Goal: Task Accomplishment & Management: Complete application form

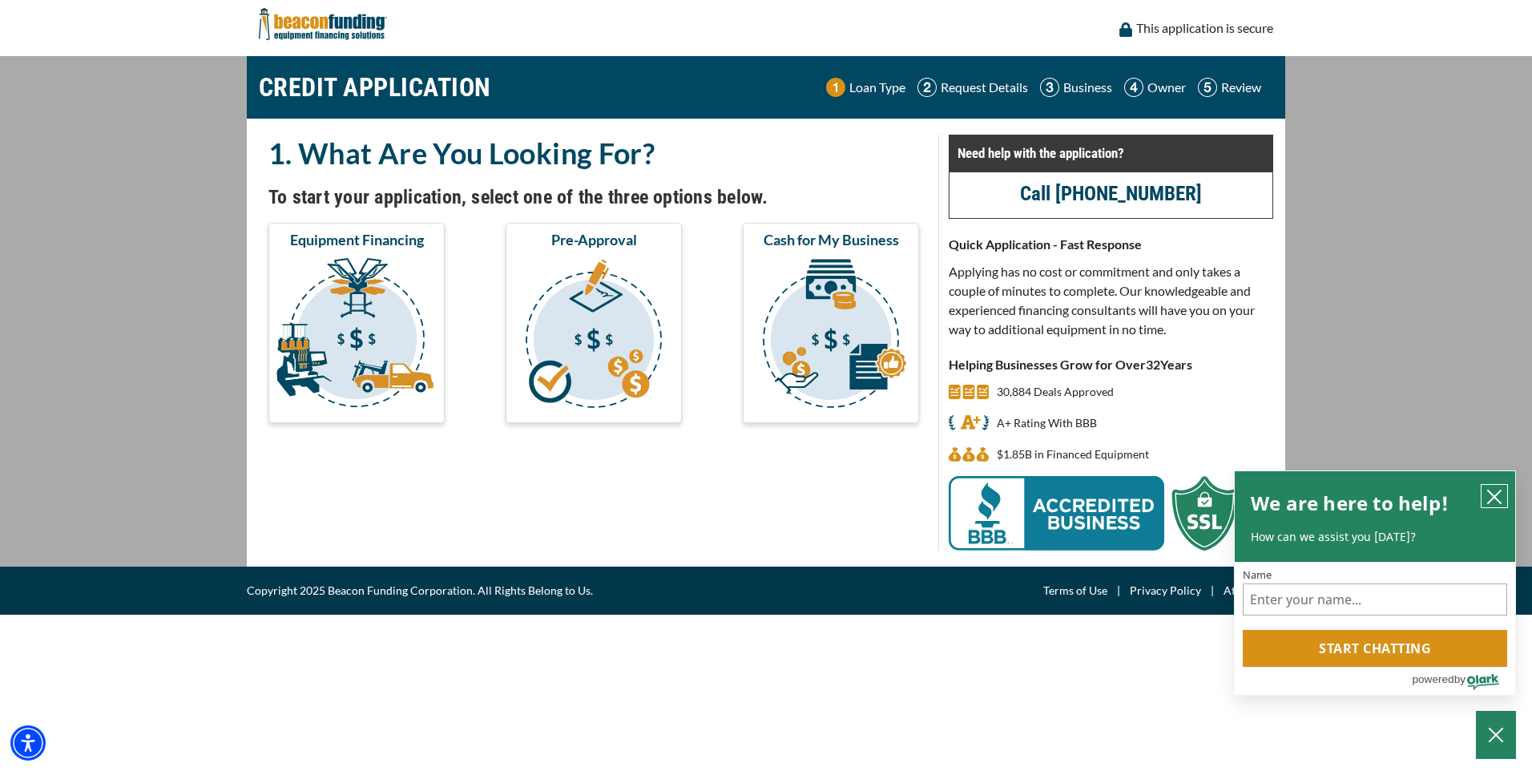
click at [1493, 485] on button "close chatbox" at bounding box center [1494, 496] width 26 height 22
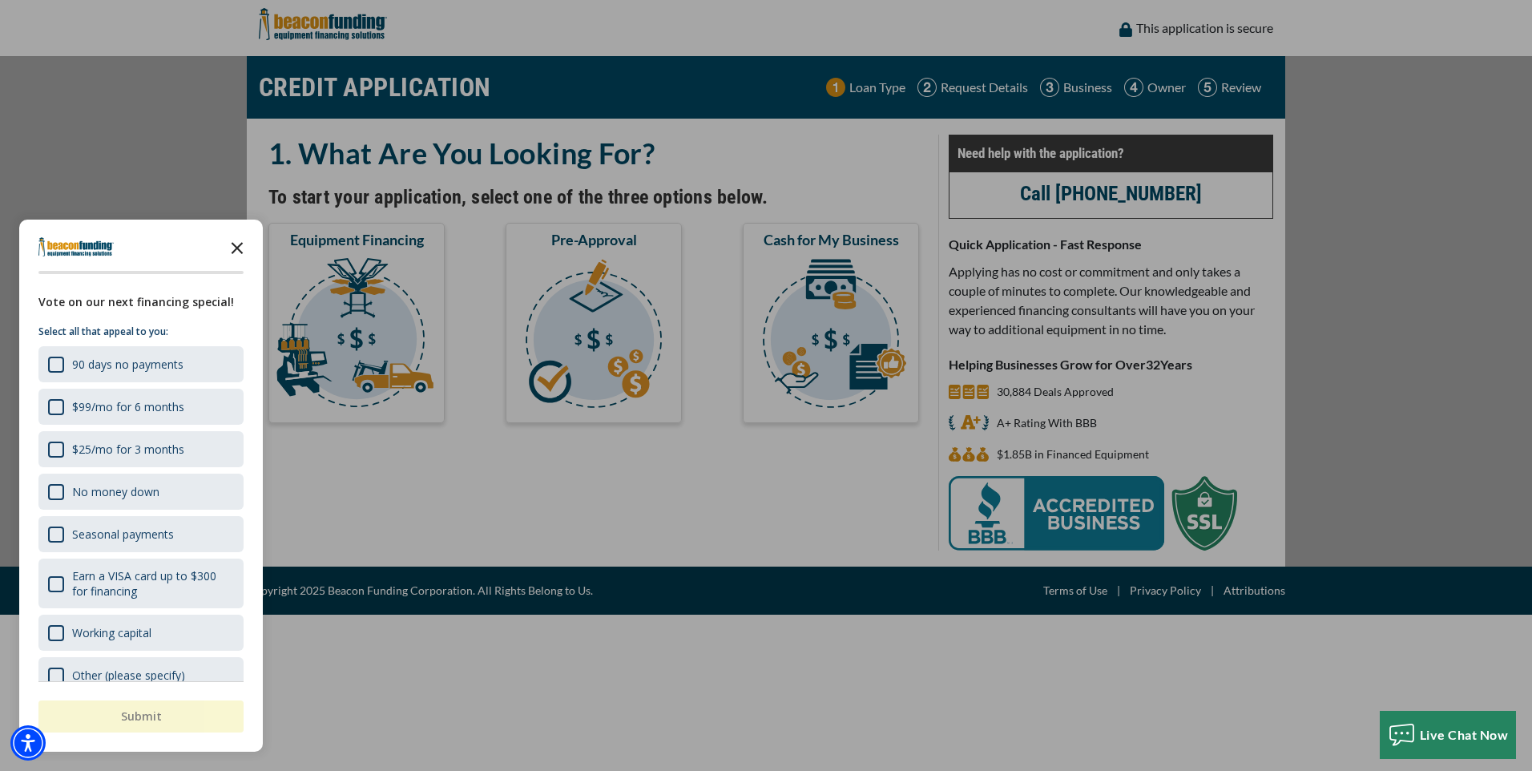
click at [243, 244] on icon "Close the survey" at bounding box center [237, 247] width 32 height 32
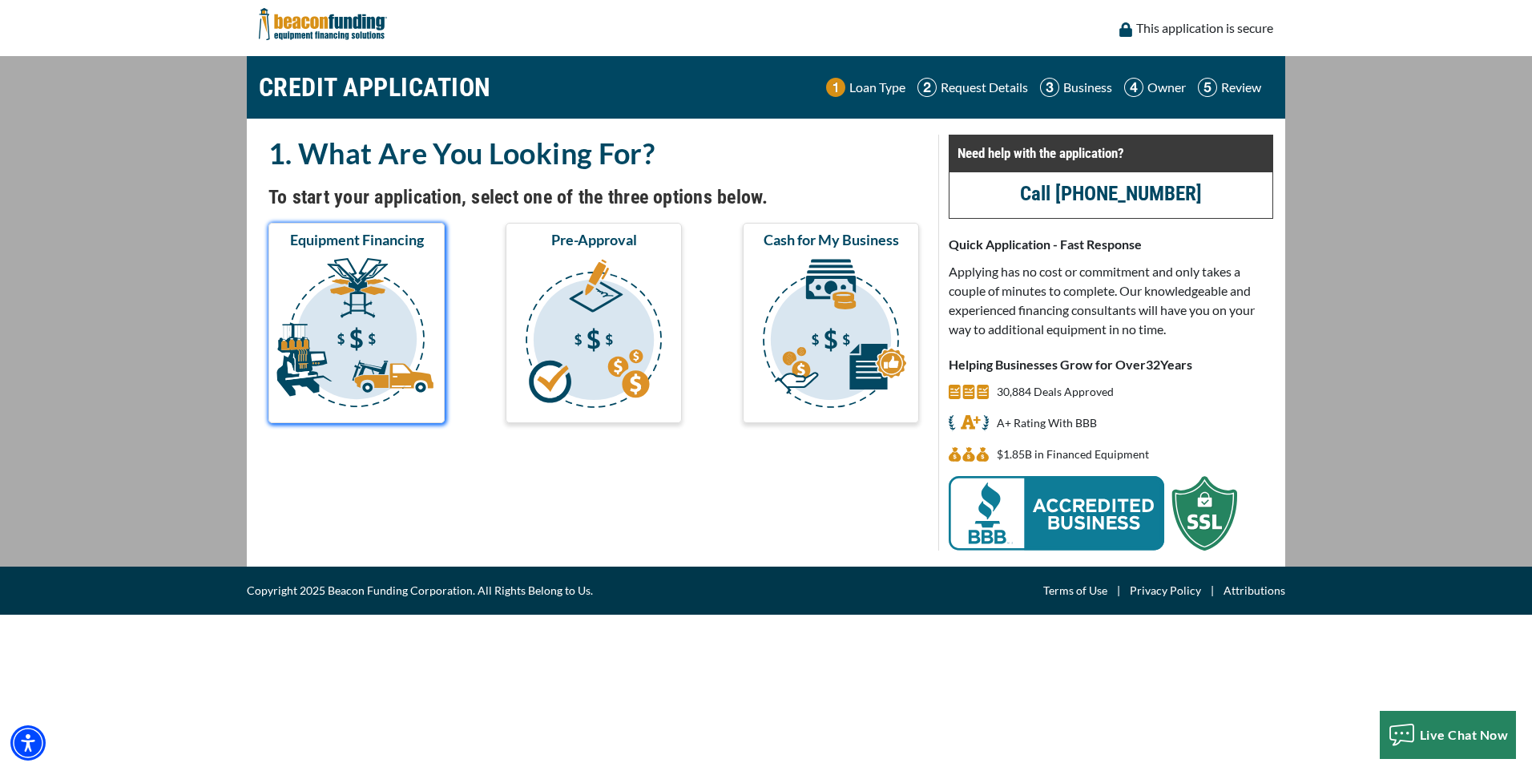
click at [381, 328] on img "submit" at bounding box center [357, 336] width 170 height 160
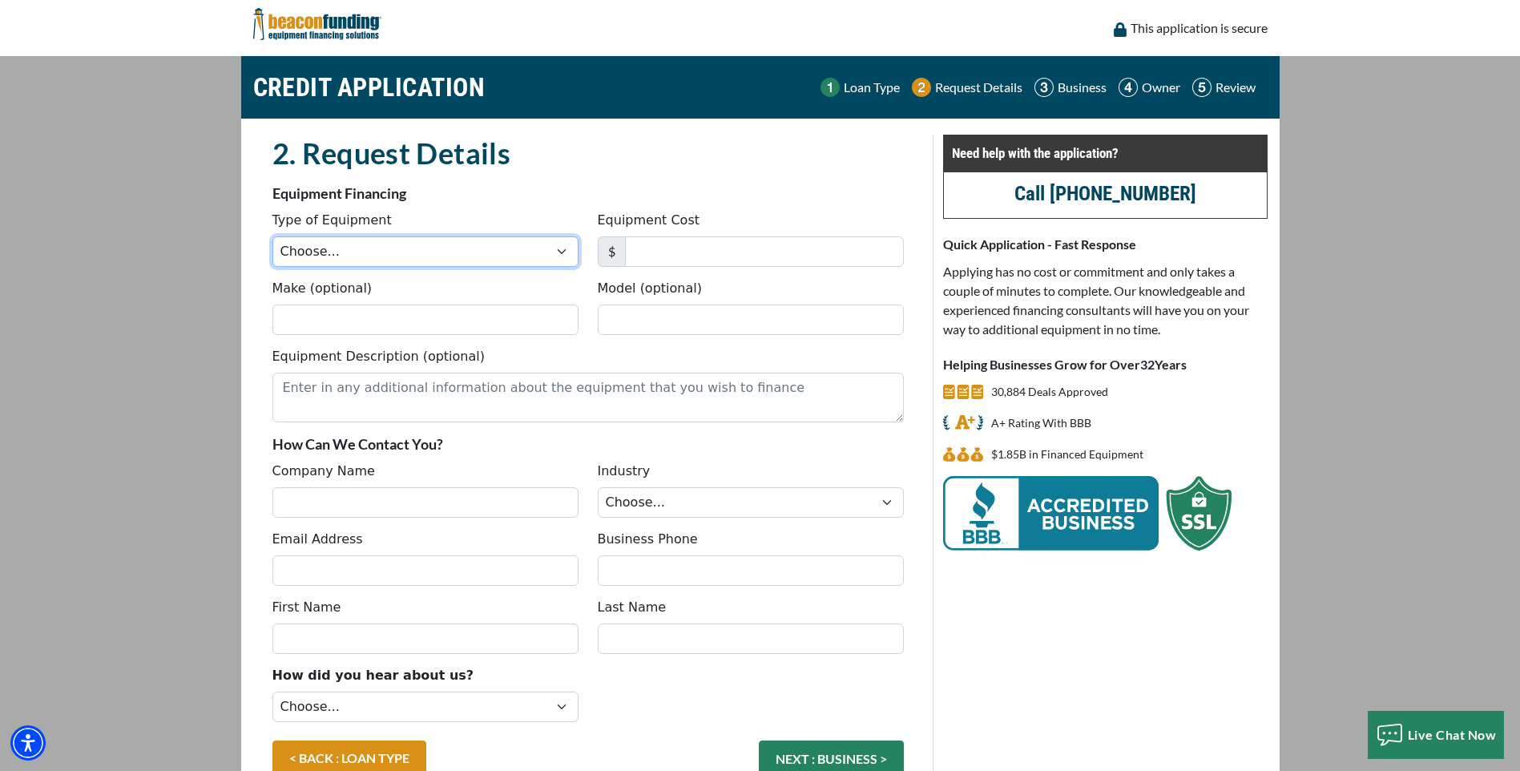
click at [344, 256] on select "Choose... Backhoe Boom/Bucket Truck Chipper Commercial Mower Crane DTG/DTF Prin…" at bounding box center [425, 251] width 306 height 30
select select "6"
click at [272, 236] on select "Choose... Backhoe Boom/Bucket Truck Chipper Commercial Mower Crane DTG/DTF Prin…" at bounding box center [425, 251] width 306 height 30
click at [702, 247] on input "Equipment Cost" at bounding box center [764, 251] width 279 height 30
type input "4,500,000"
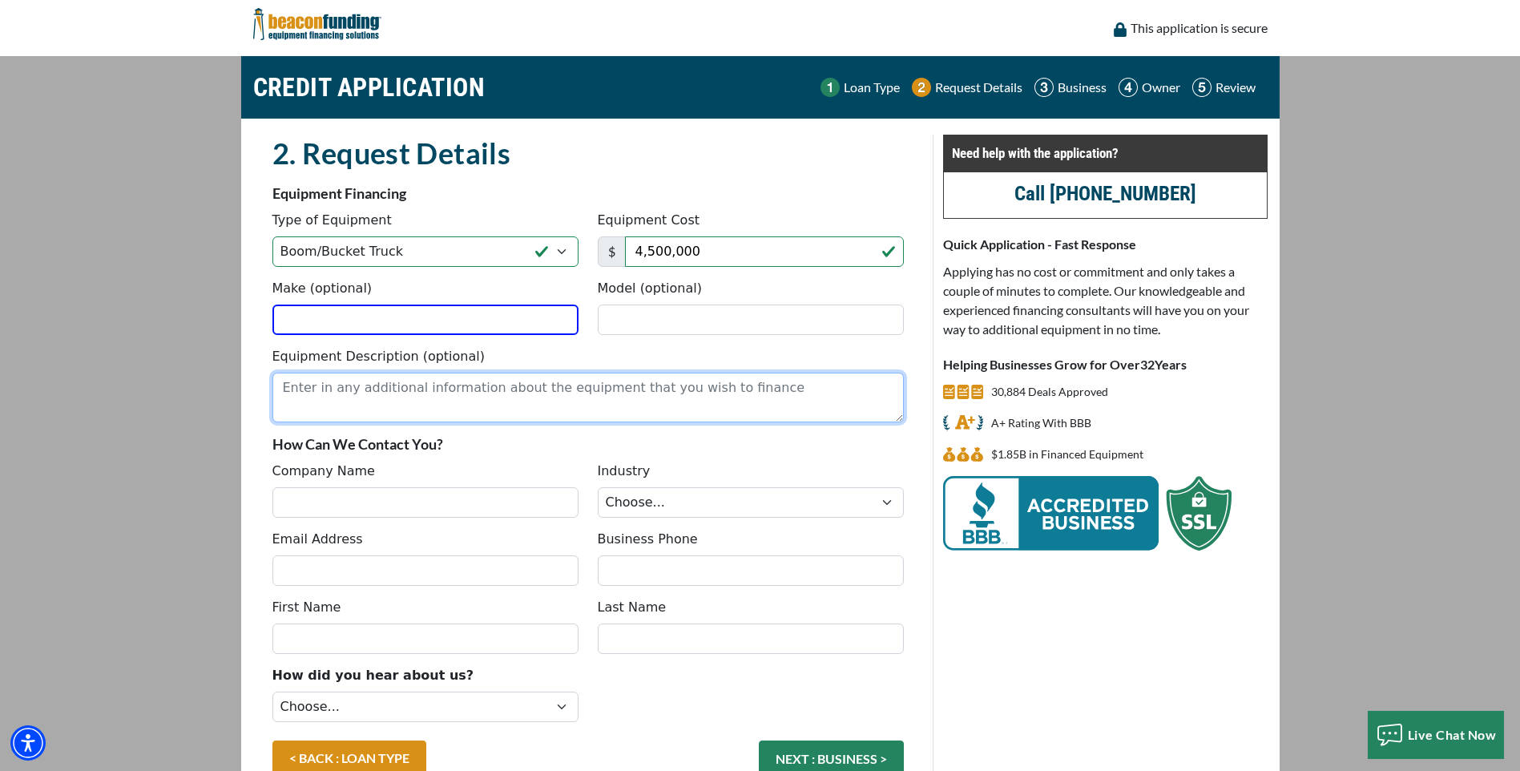
click at [325, 381] on textarea "Equipment Description (optional)" at bounding box center [587, 398] width 631 height 50
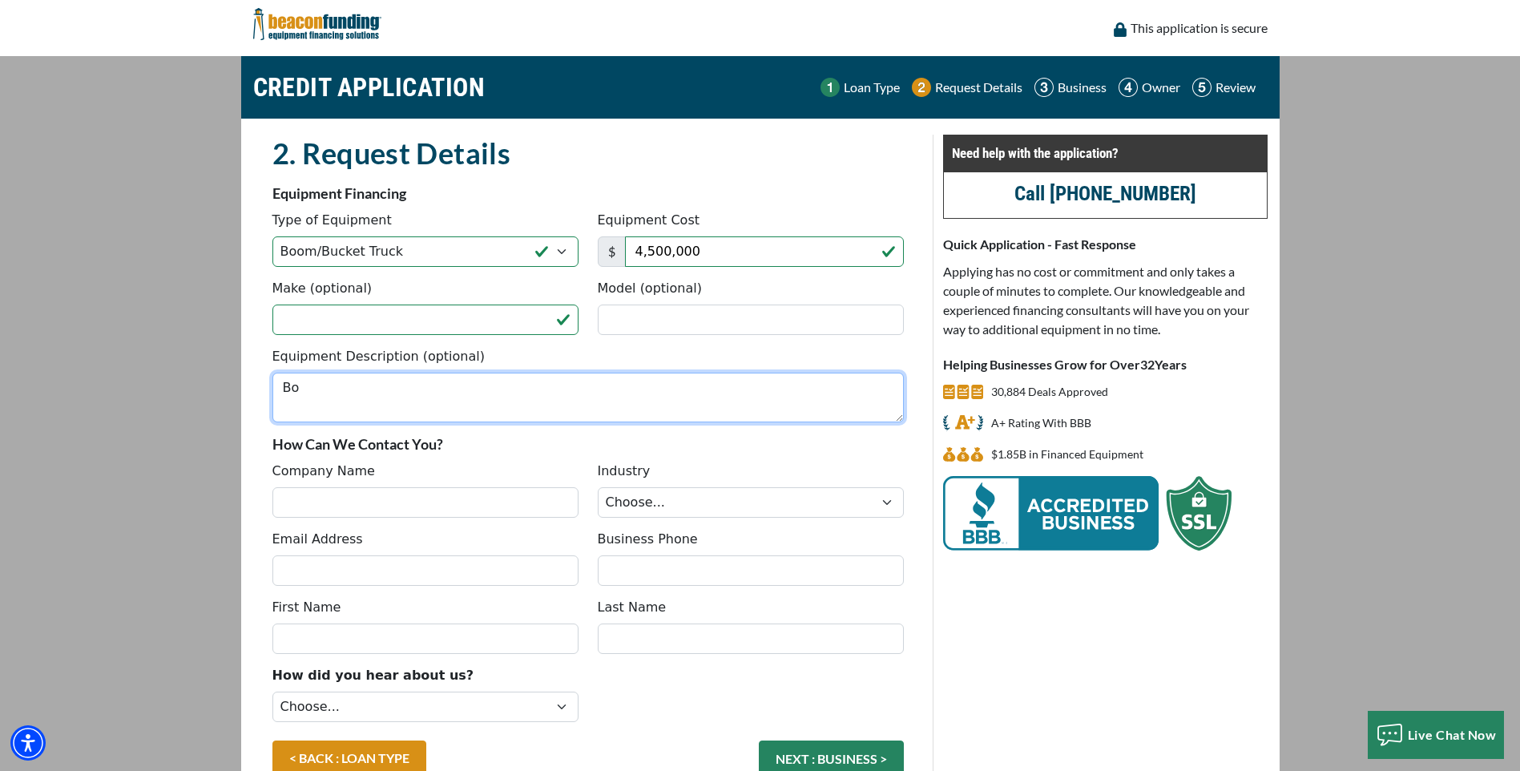
type textarea "B"
type textarea "2 Boom lifts"
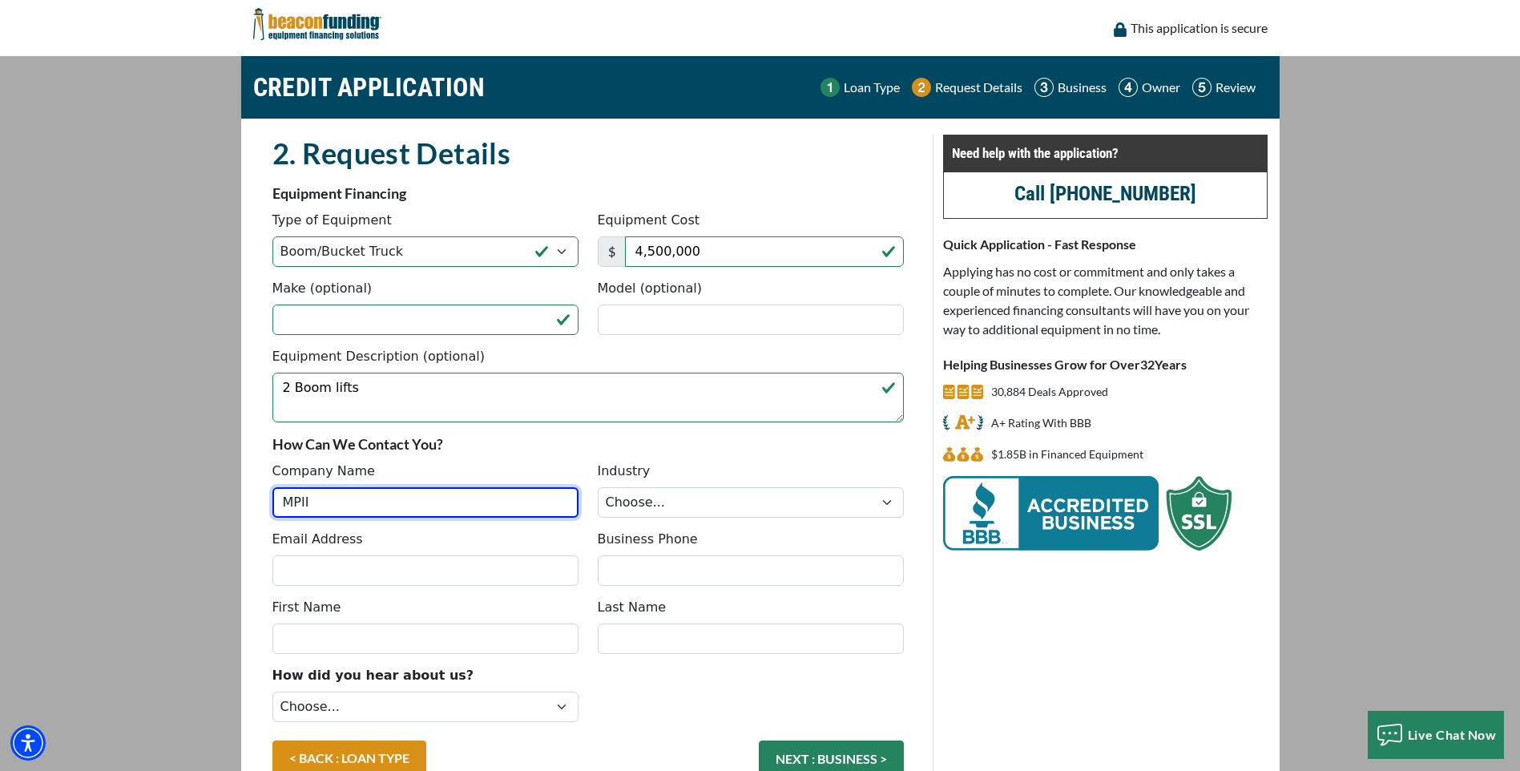
type input "MPII INC"
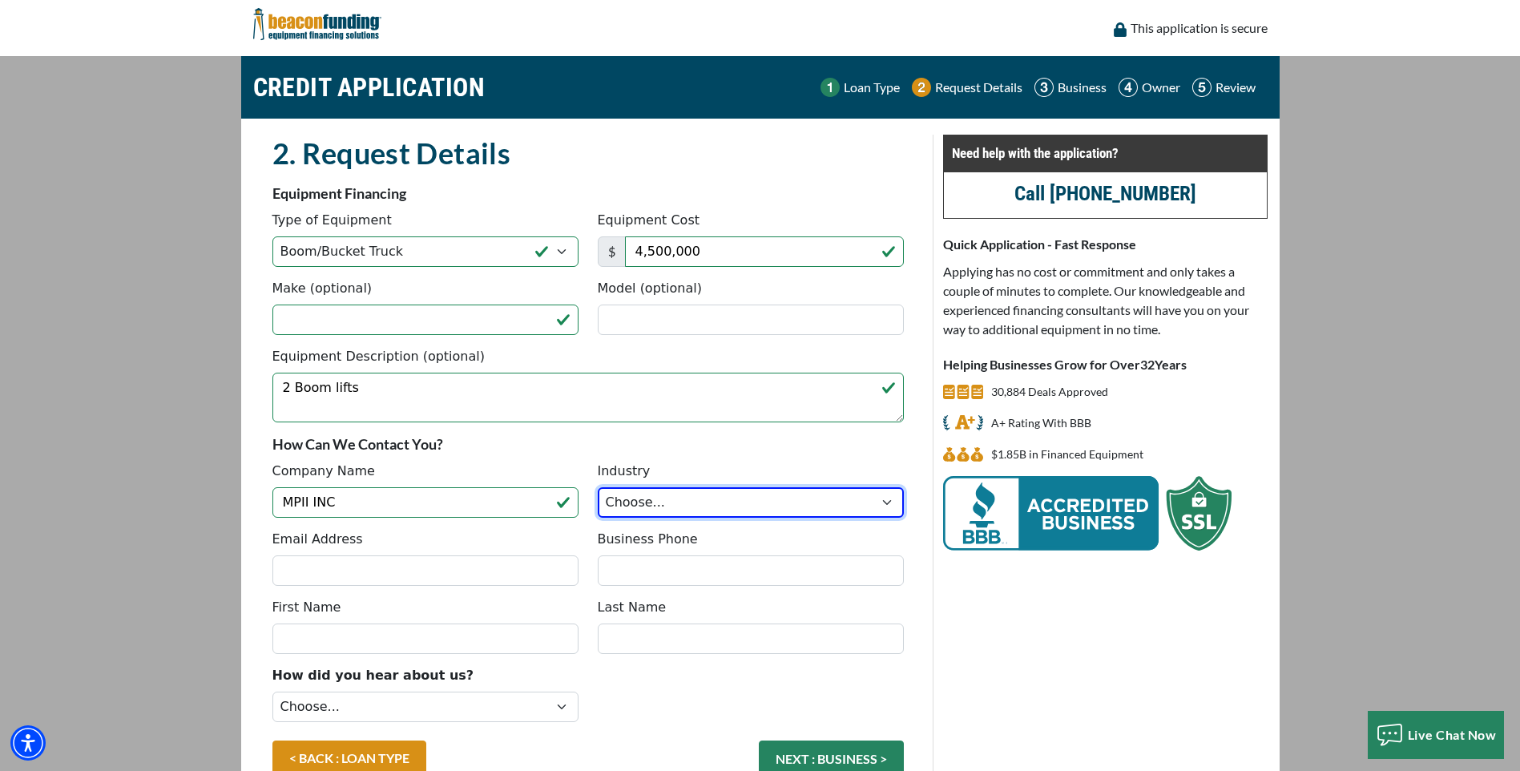
click at [880, 505] on select "Choose... Towing Landscape/Hardscape Decorated Apparel Septic Light Constructio…" at bounding box center [751, 502] width 306 height 30
click at [598, 487] on select "Choose... Towing Landscape/Hardscape Decorated Apparel Septic Light Constructio…" at bounding box center [751, 502] width 306 height 30
click at [663, 496] on select "Choose... Towing Landscape/Hardscape Decorated Apparel Septic Light Constructio…" at bounding box center [751, 502] width 306 height 30
select select "6"
click at [598, 487] on select "Choose... Towing Landscape/Hardscape Decorated Apparel Septic Light Constructio…" at bounding box center [751, 502] width 306 height 30
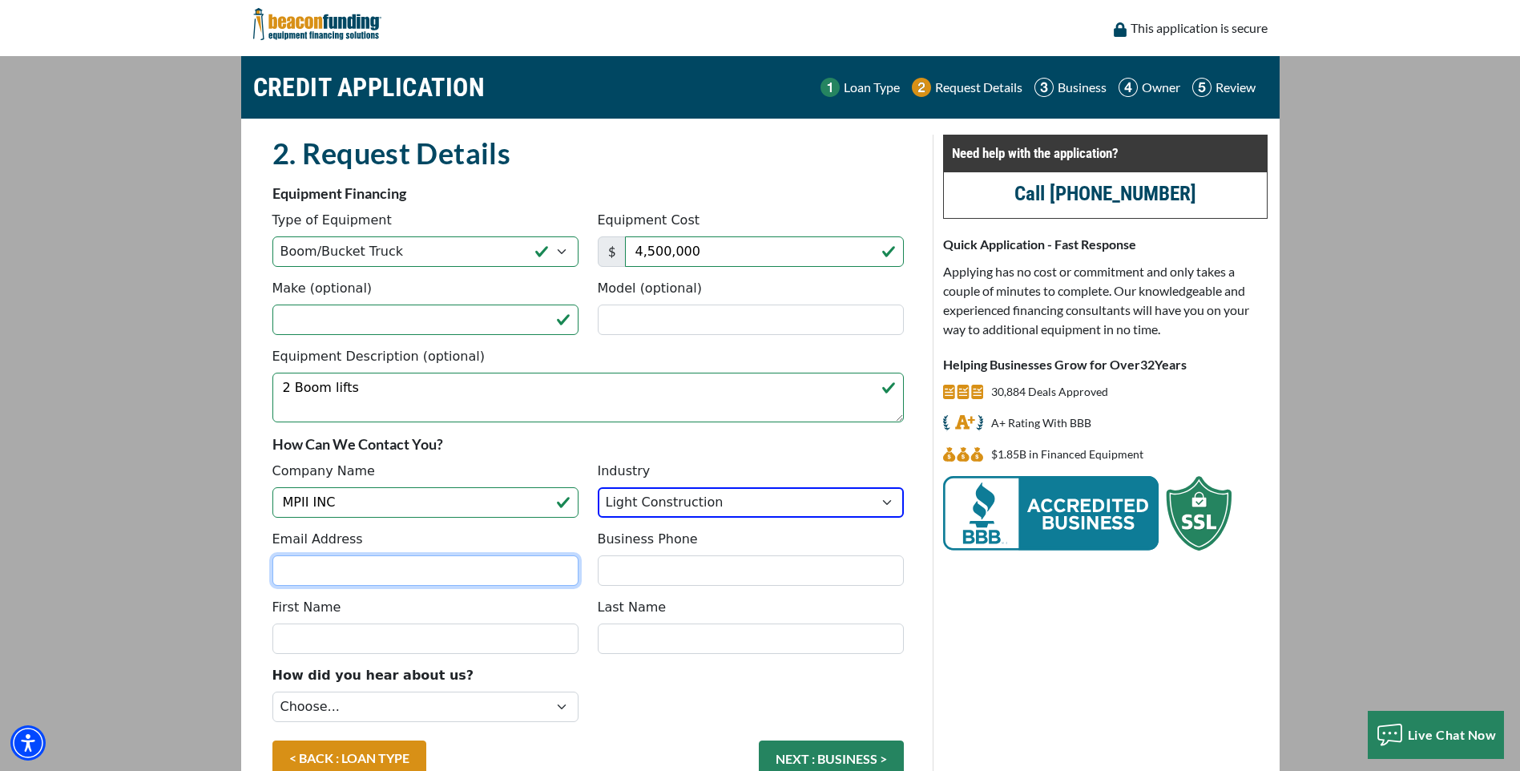
click at [373, 570] on input "Email Address" at bounding box center [425, 570] width 306 height 30
type input "[EMAIL_ADDRESS][DOMAIN_NAME]"
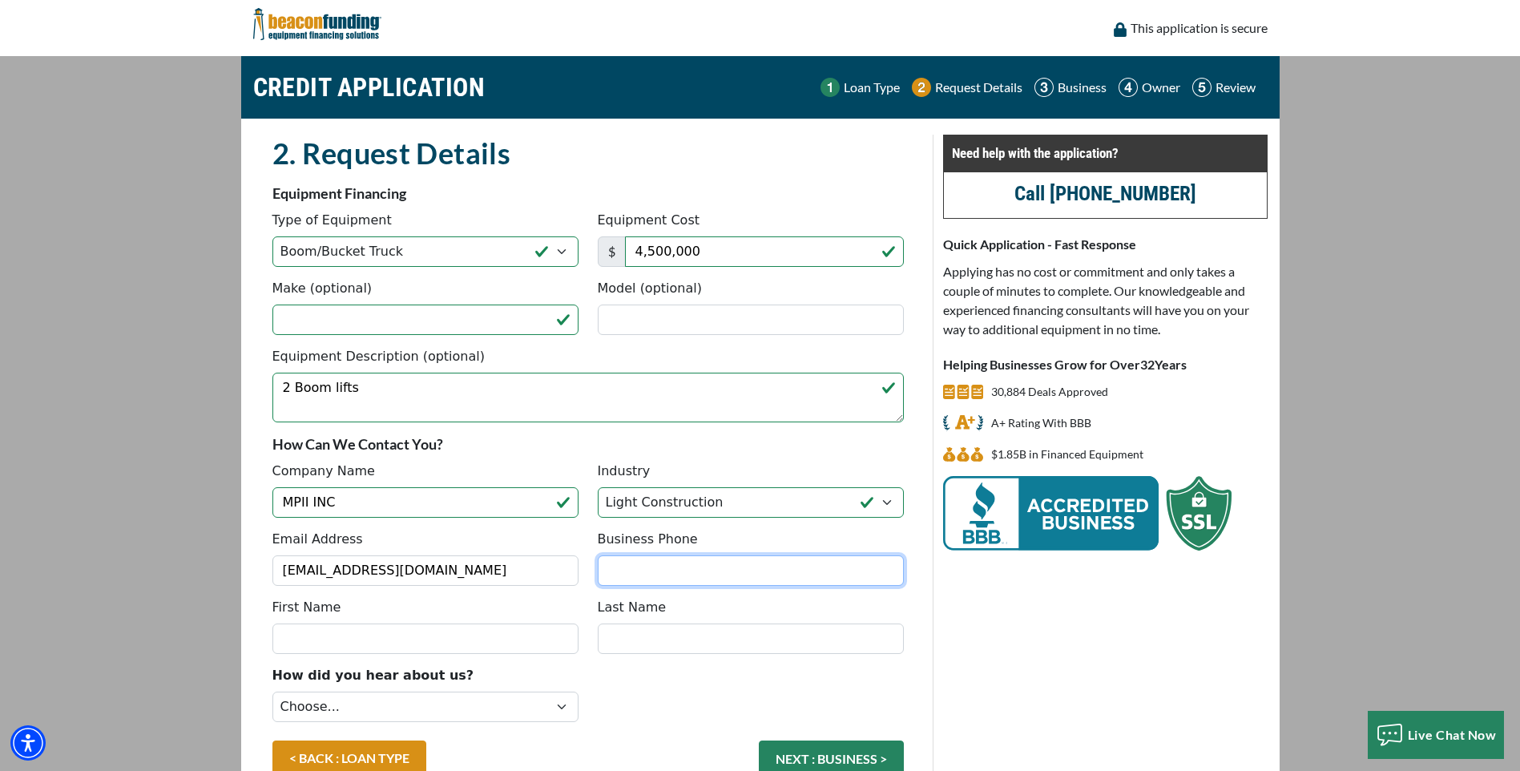
type input "2105763396"
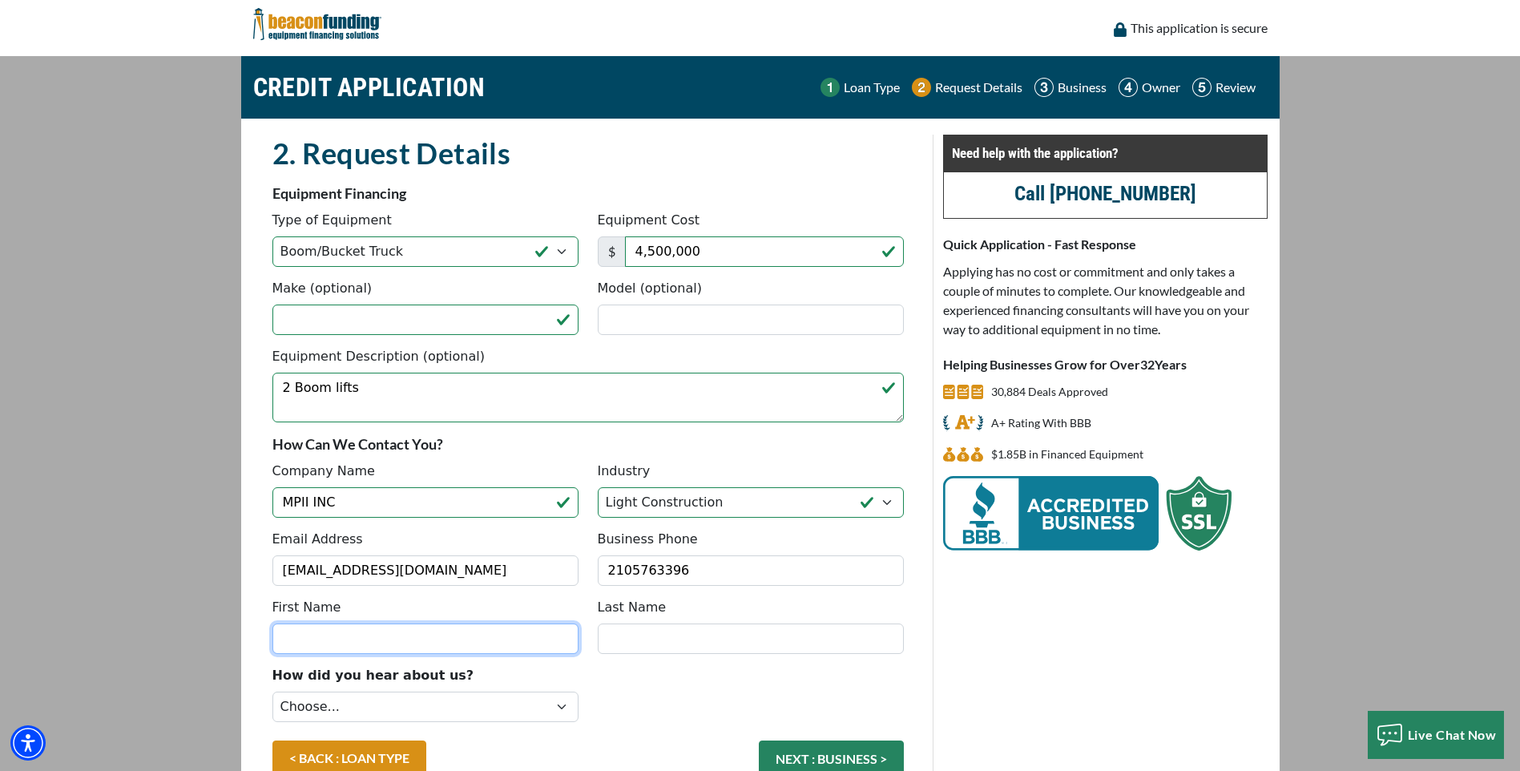
type input "Nicole"
type input "Morales"
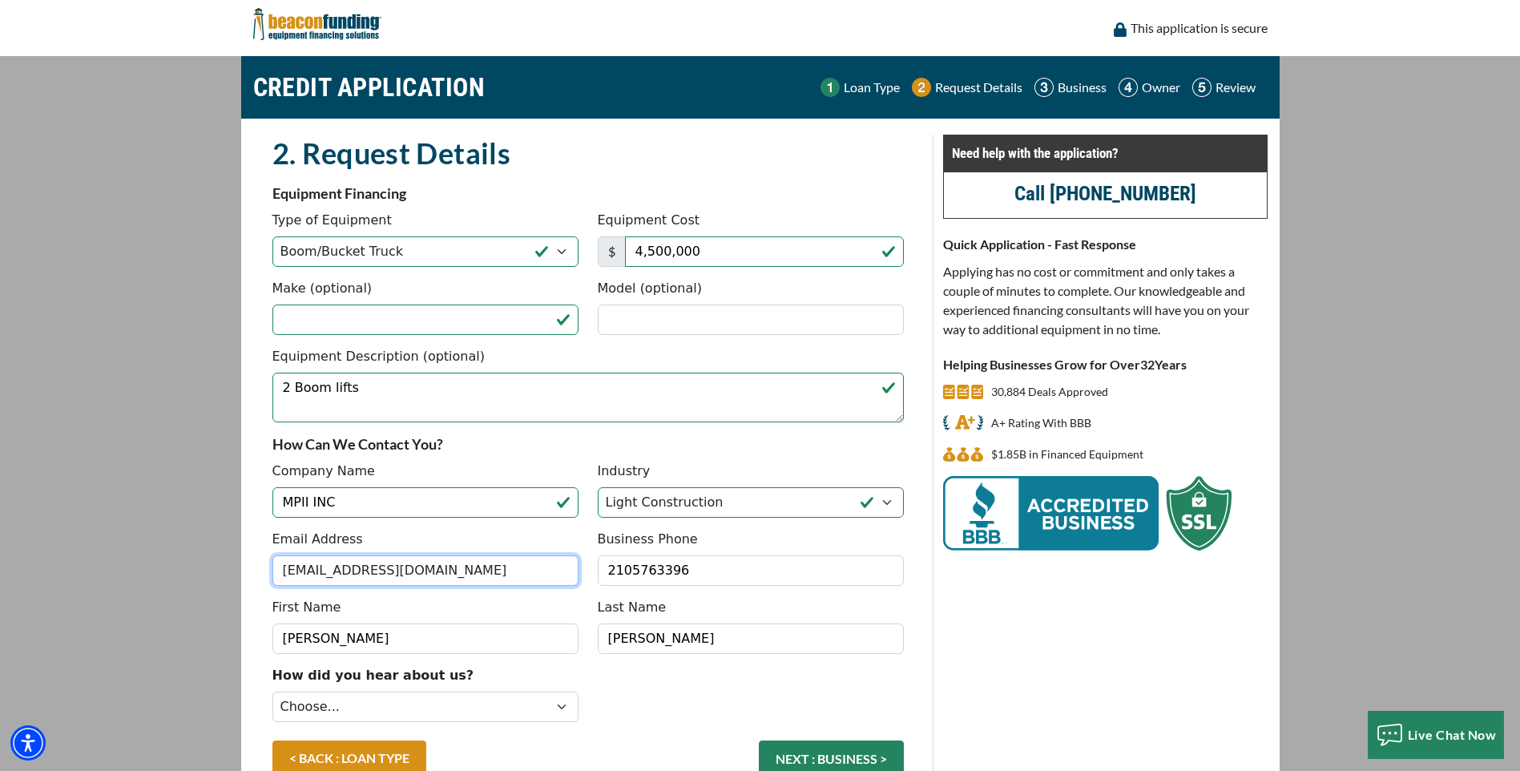
type input "[PHONE_NUMBER]"
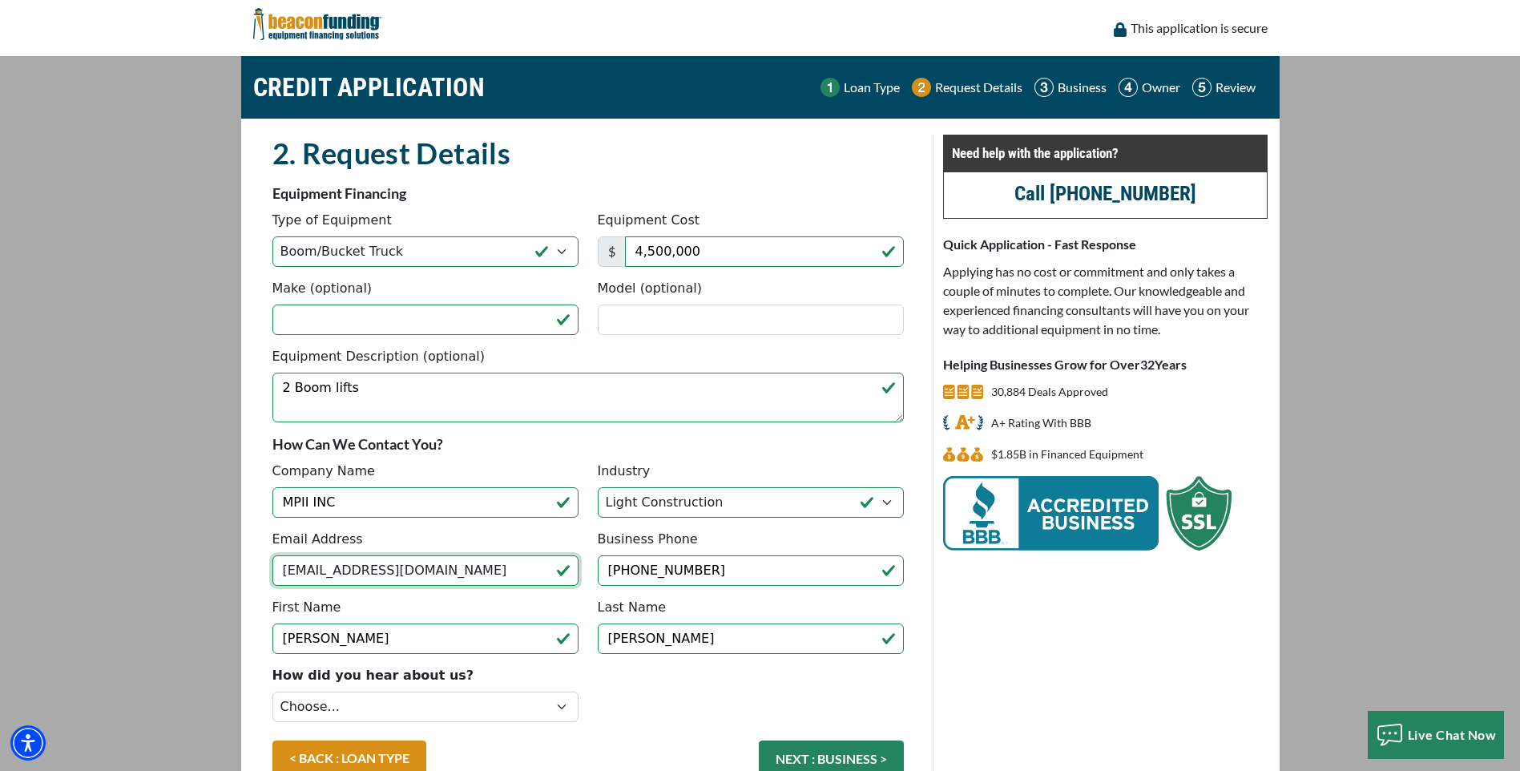
scroll to position [98, 0]
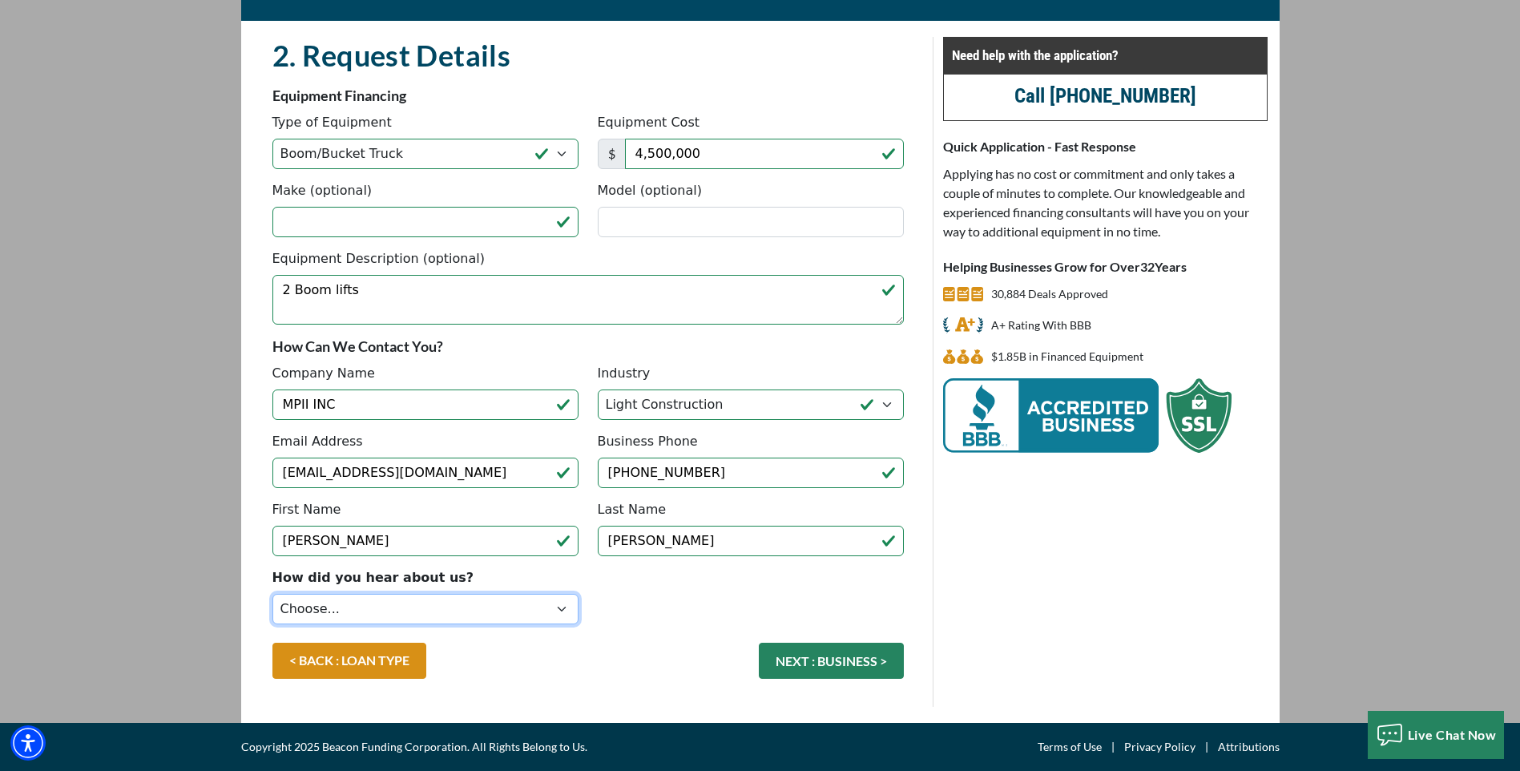
click at [473, 604] on select "Choose... Internet Search Vendor Referral Word of Mouth Client Referral Email E…" at bounding box center [425, 609] width 306 height 30
select select "13"
click at [272, 594] on select "Choose... Internet Search Vendor Referral Word of Mouth Client Referral Email E…" at bounding box center [425, 609] width 306 height 30
click at [808, 659] on button "NEXT : BUSINESS >" at bounding box center [831, 660] width 145 height 36
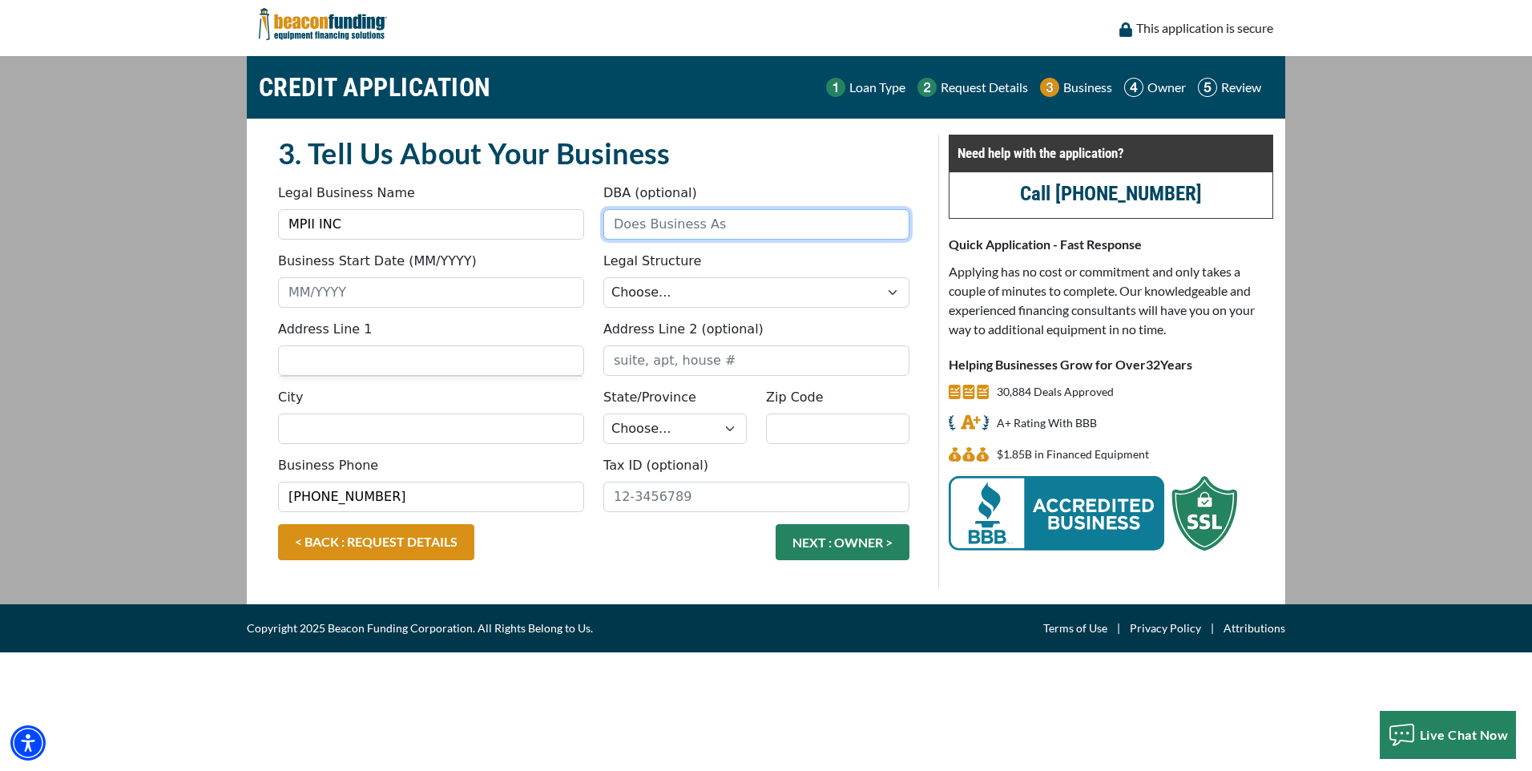
click at [681, 221] on input "DBA (optional)" at bounding box center [756, 224] width 306 height 30
click at [398, 292] on input "Business Start Date (MM/YYYY)" at bounding box center [431, 292] width 306 height 30
type input "01/1907"
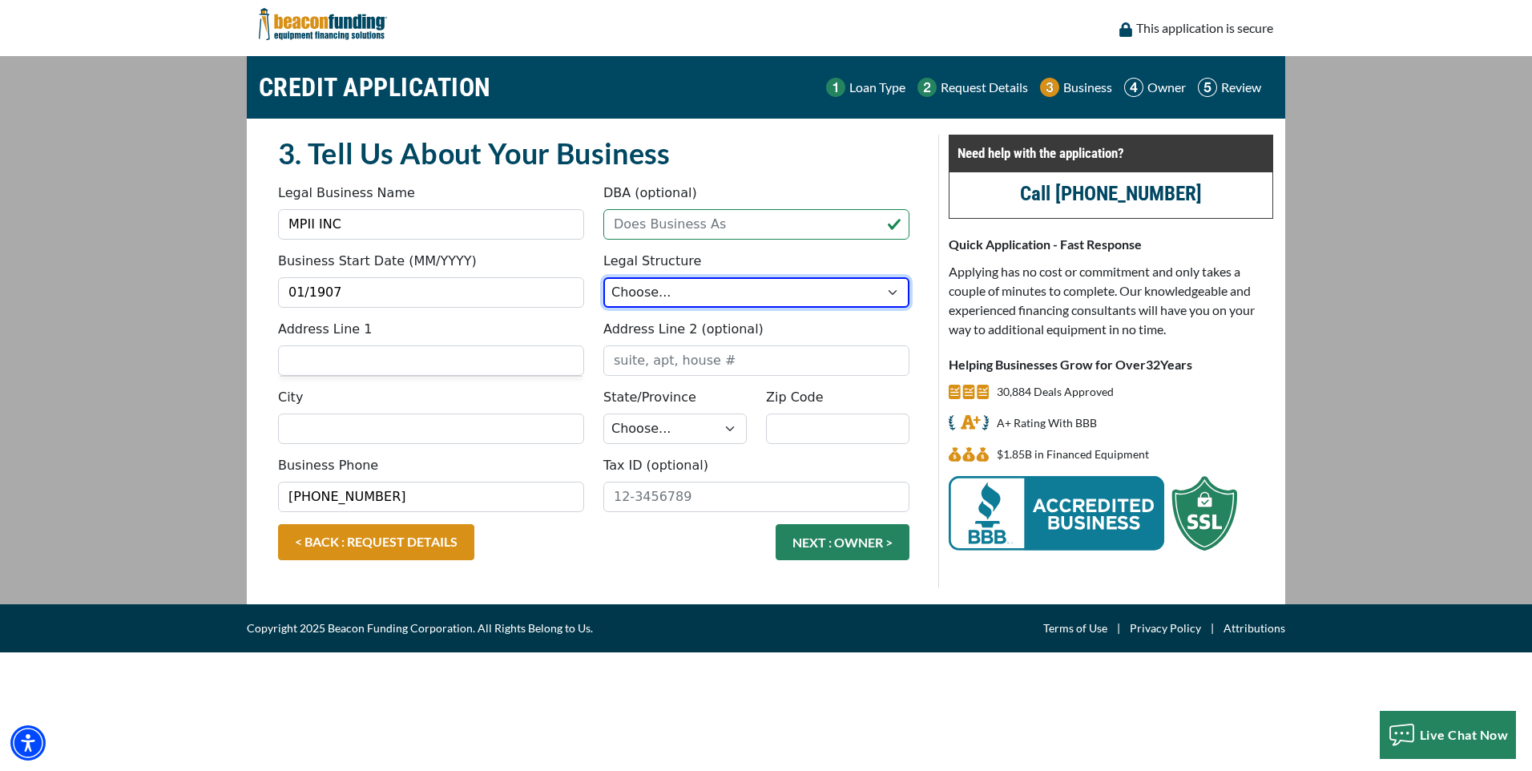
click at [654, 286] on select "Choose... Corporation LLC LLP Municipality Non-Profit Partnership Proprietorship" at bounding box center [756, 292] width 306 height 30
select select "1"
click at [603, 277] on select "Choose... Corporation LLC LLP Municipality Non-Profit Partnership Proprietorship" at bounding box center [756, 292] width 306 height 30
click at [398, 362] on input "Address Line 1" at bounding box center [431, 360] width 306 height 30
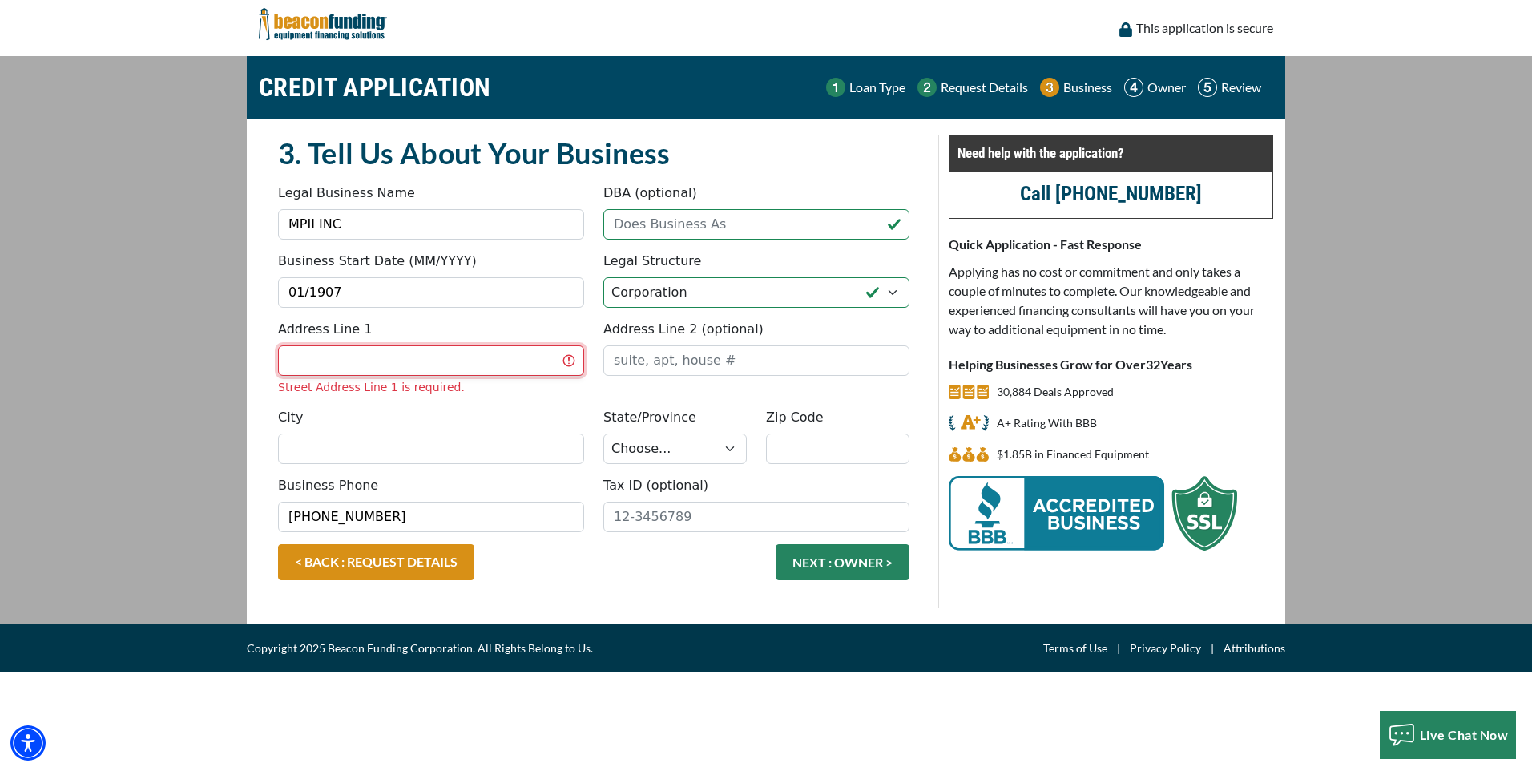
click at [398, 362] on input "Address Line 1" at bounding box center [431, 360] width 306 height 30
type input "PO BOX 14000"
type input "San Antonio"
select select "45"
type input "78214"
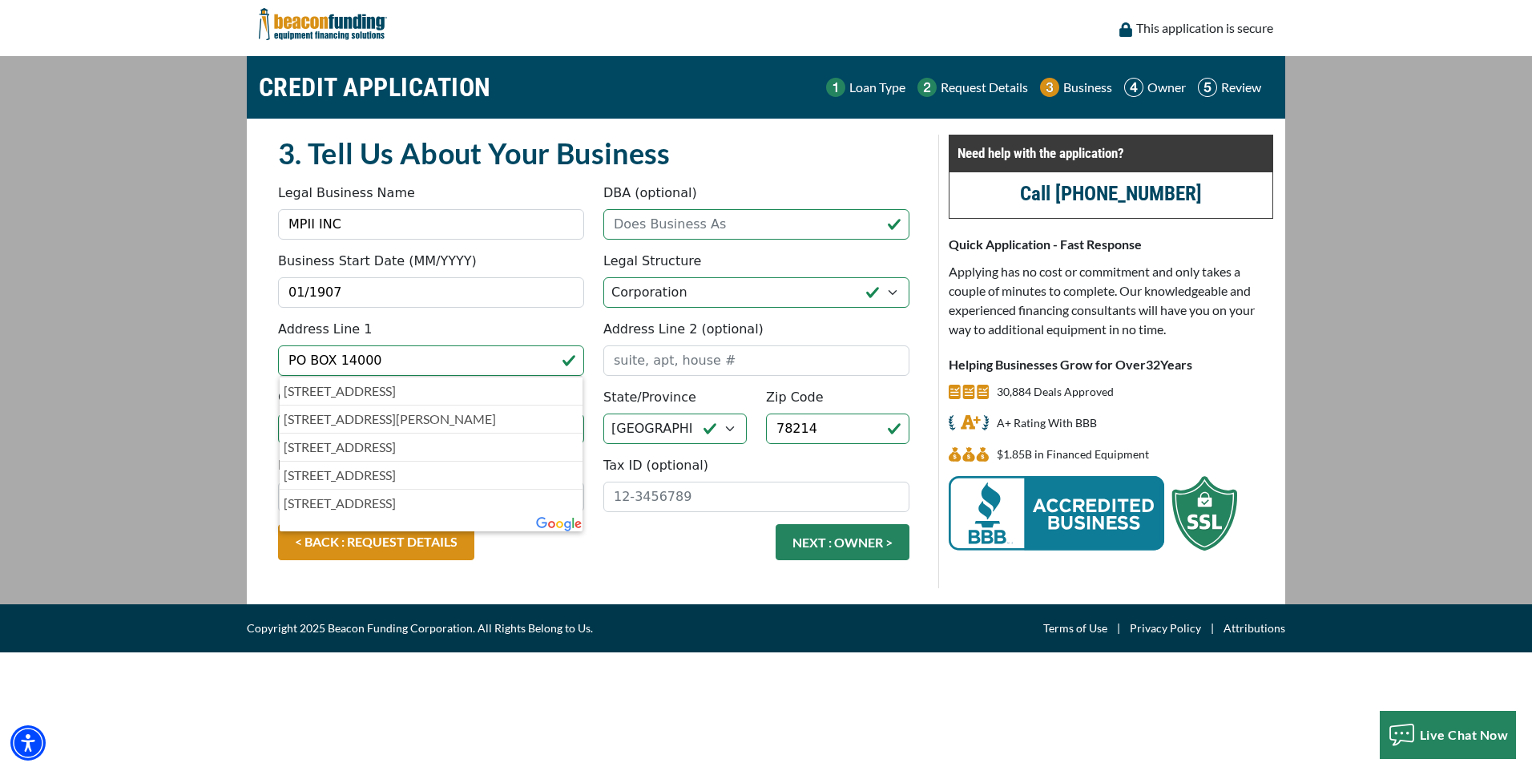
click at [839, 256] on div "Legal Structure Choose... Corporation LLC LLP Municipality Non-Profit Partnersh…" at bounding box center [756, 280] width 325 height 56
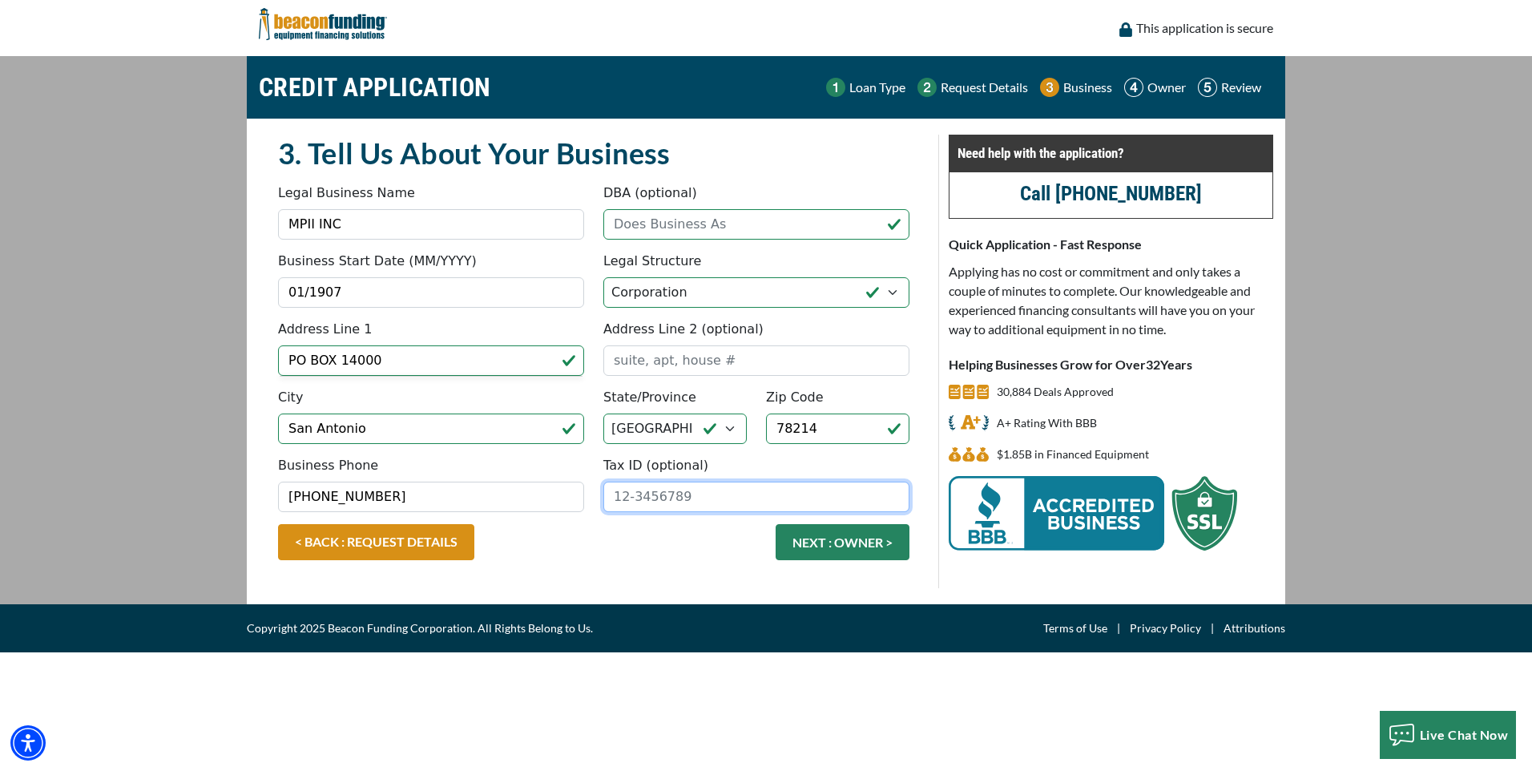
click at [689, 497] on input "Tax ID (optional)" at bounding box center [756, 496] width 306 height 30
type input "74-2289574"
click at [832, 547] on button "NEXT : OWNER >" at bounding box center [842, 542] width 134 height 36
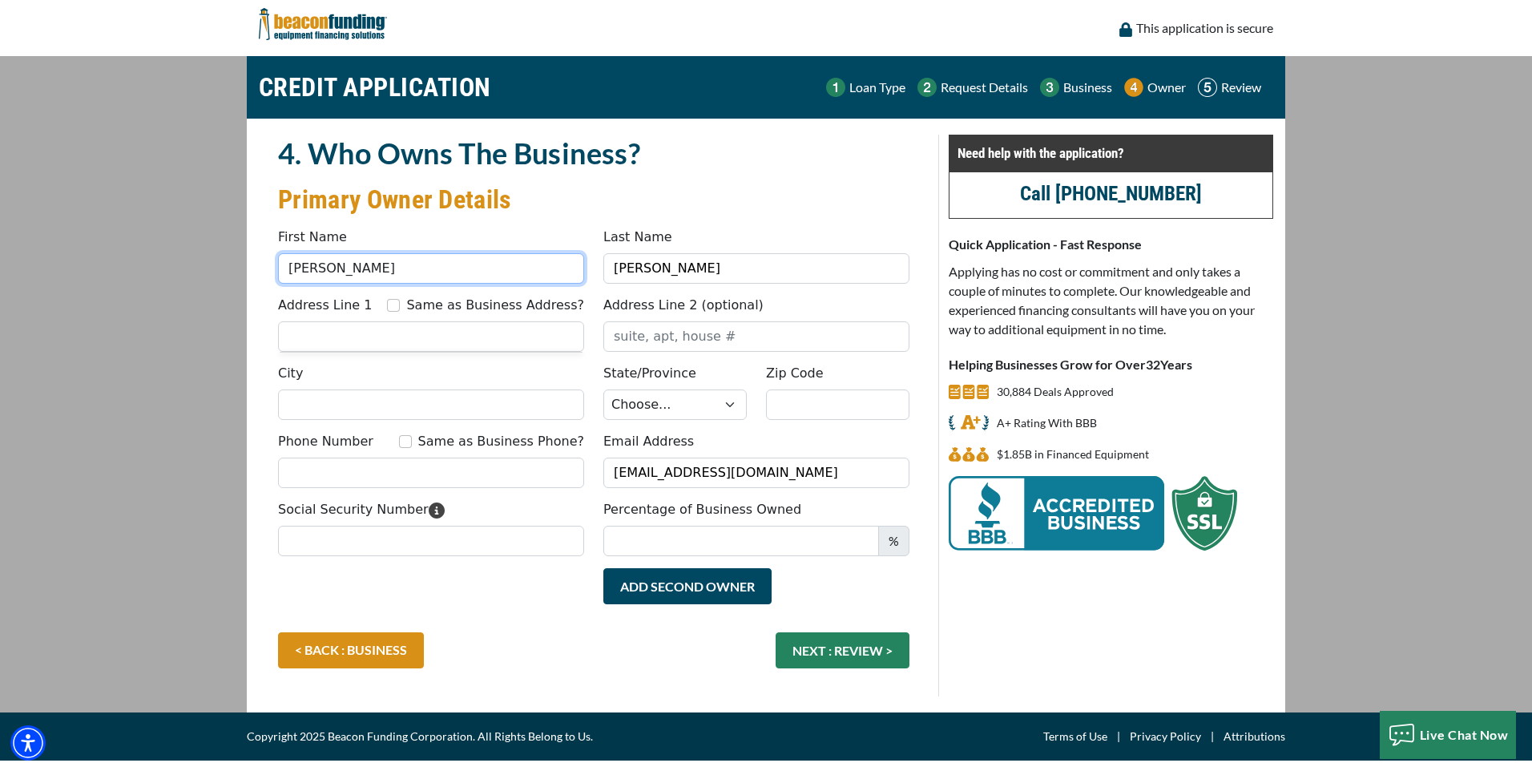
drag, startPoint x: 388, startPoint y: 260, endPoint x: 260, endPoint y: 264, distance: 127.5
click at [260, 264] on div "4. Who Owns The Business? Primary Owner Details Something went wrong, please tr…" at bounding box center [594, 416] width 670 height 562
type input "ROBERT"
type input "1700 SE Military Dr"
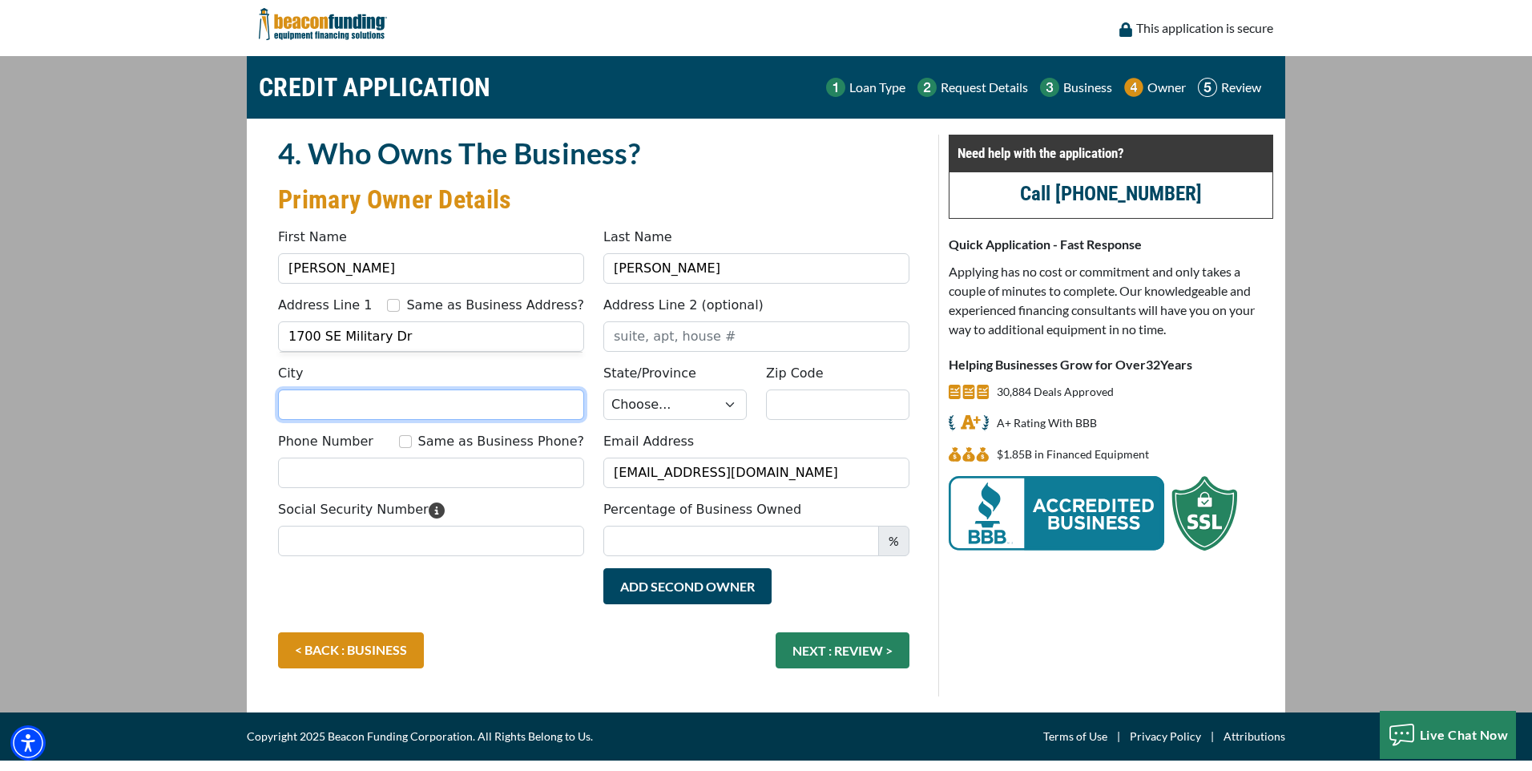
type input "San Antonio"
select select "45"
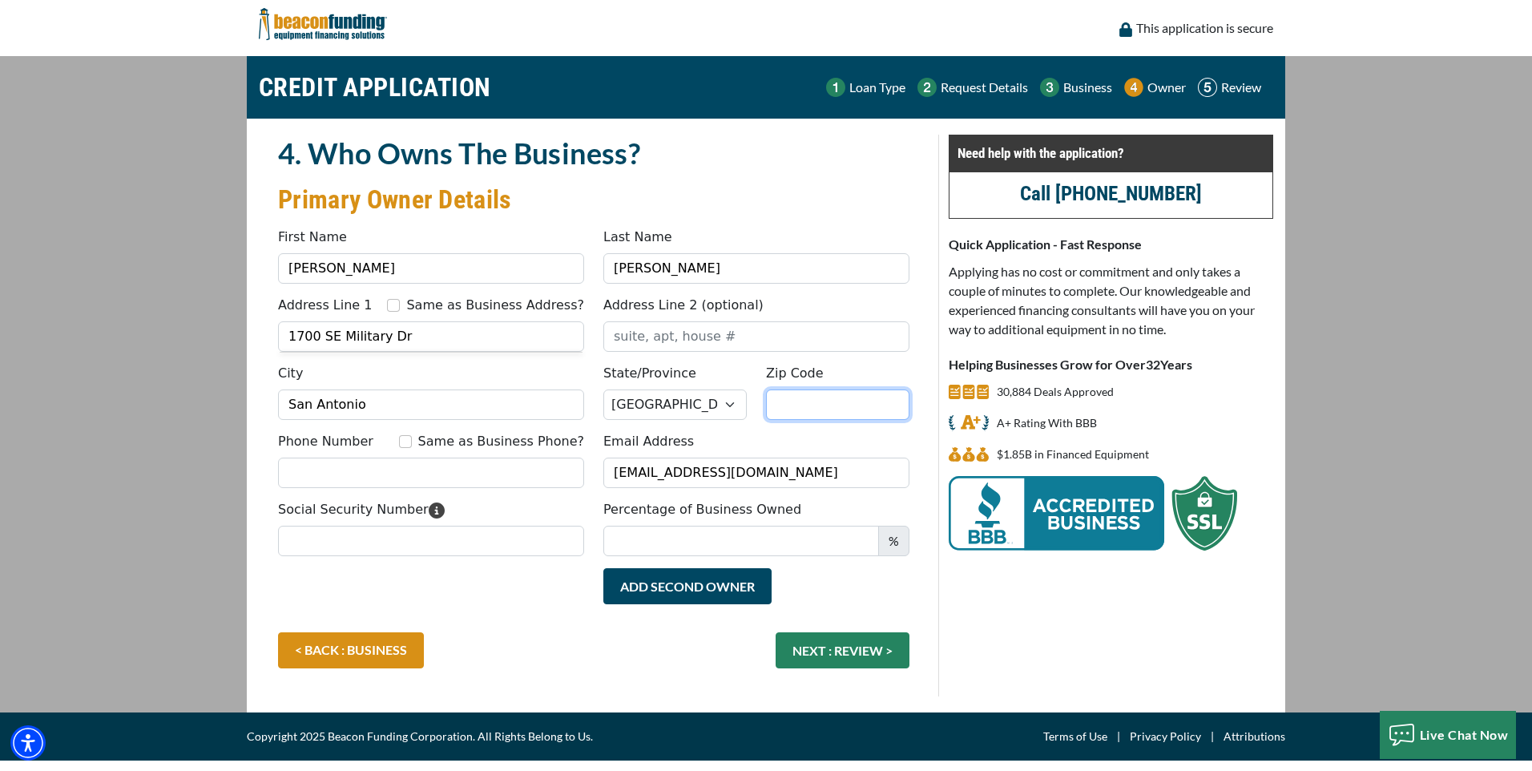
type input "78214"
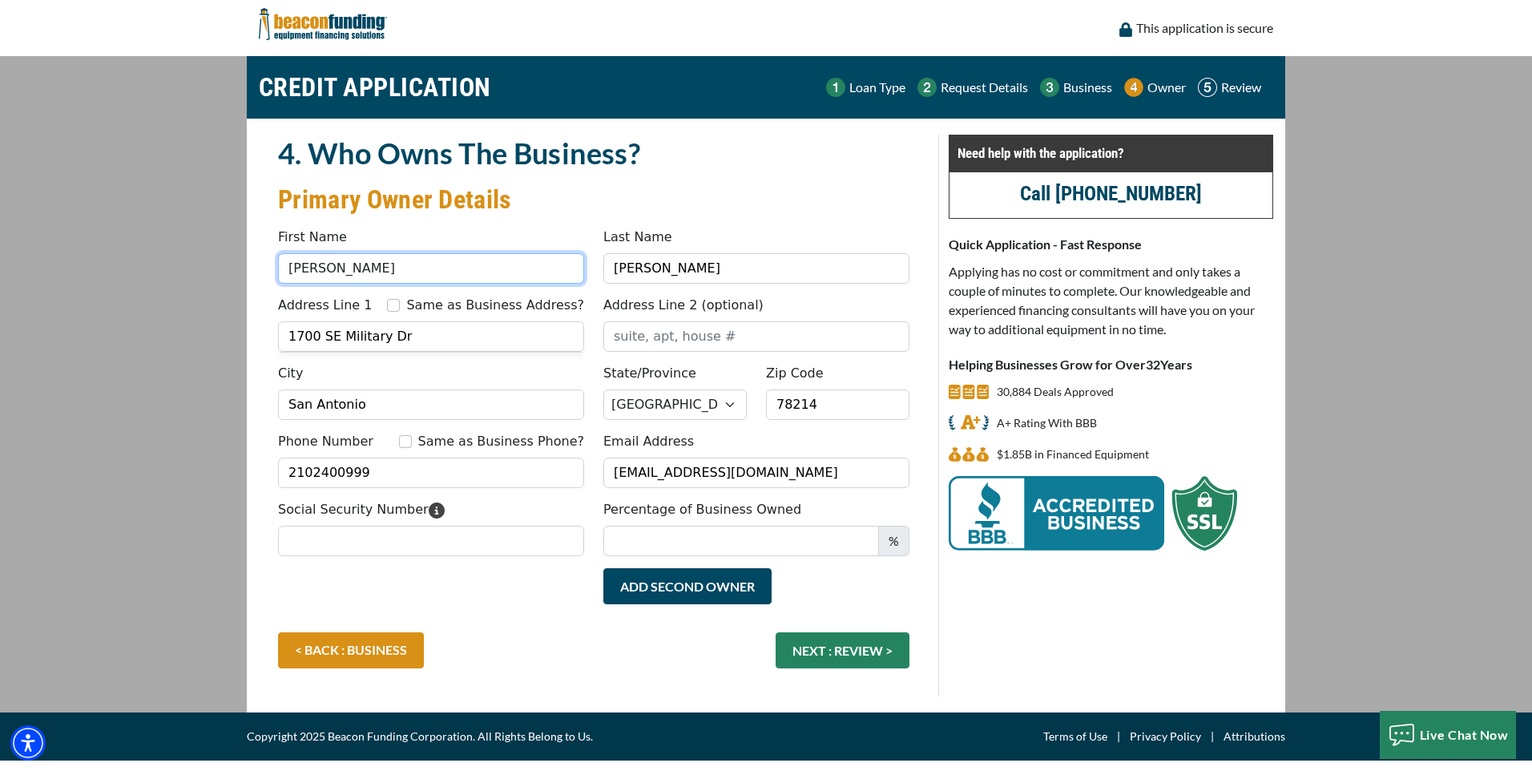
type input "(210) 240-0999"
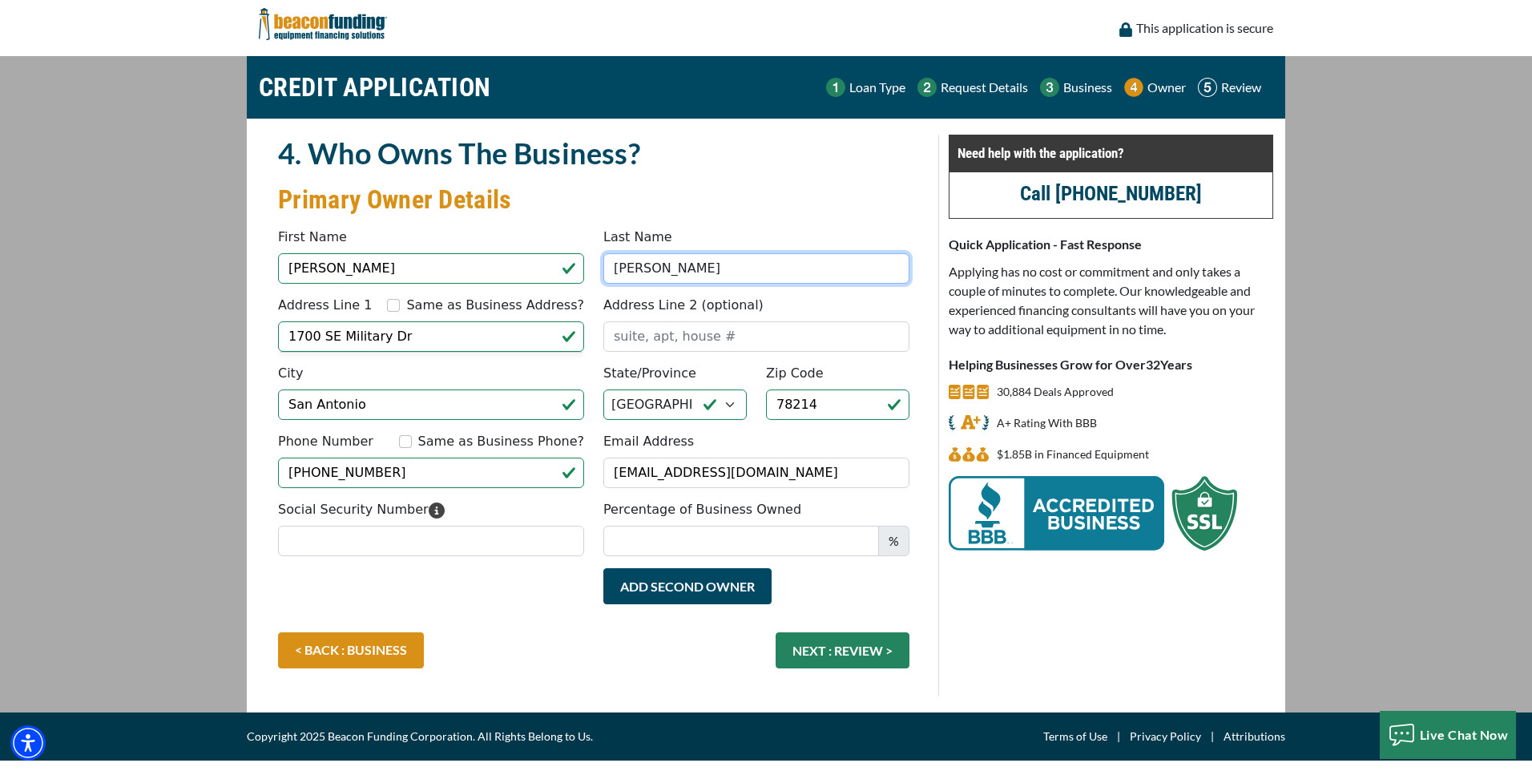
drag, startPoint x: 675, startPoint y: 255, endPoint x: 489, endPoint y: 237, distance: 185.9
click at [489, 237] on div "First Name ROBERT Last Name Morales" at bounding box center [593, 262] width 651 height 68
type input "TIPS"
drag, startPoint x: 432, startPoint y: 472, endPoint x: 262, endPoint y: 473, distance: 169.8
click at [262, 473] on div "4. Who Owns The Business? Primary Owner Details Something went wrong, please tr…" at bounding box center [594, 416] width 670 height 562
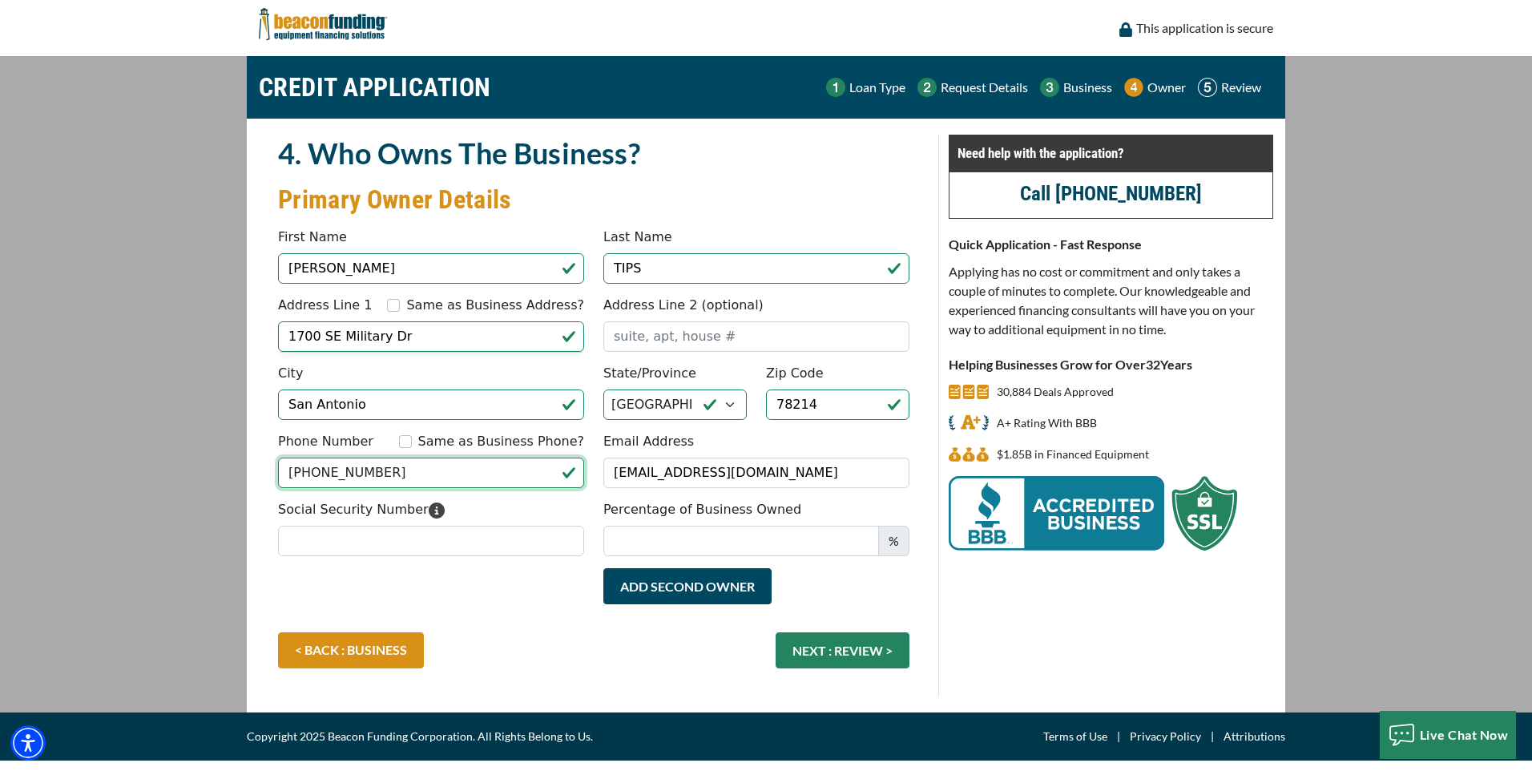
type input "(210) 224-0999"
click at [485, 526] on input "Social Security Number" at bounding box center [431, 541] width 306 height 30
click at [413, 540] on input "Social Security Number" at bounding box center [431, 541] width 306 height 30
type input "467-80-2619"
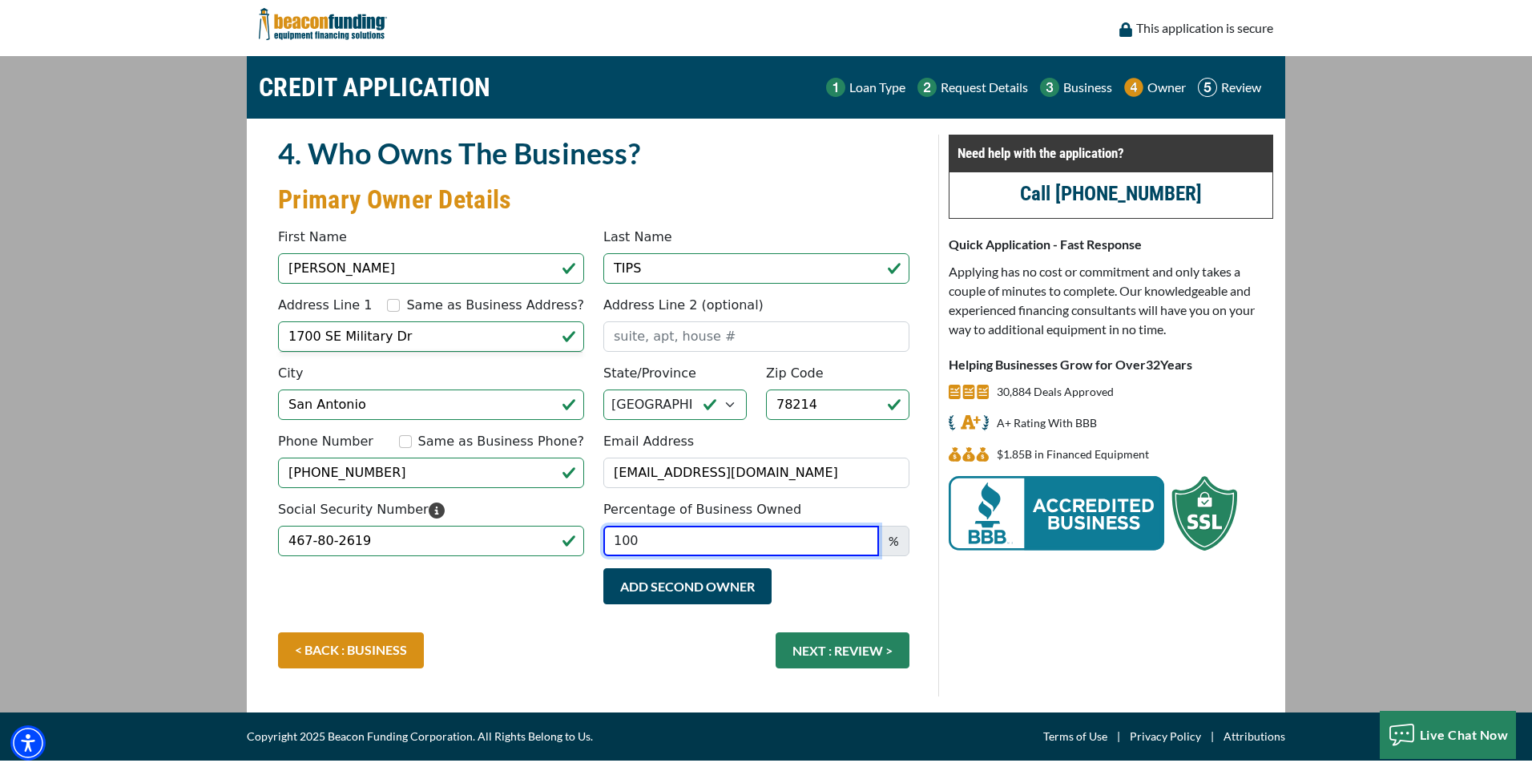
type input "100"
drag, startPoint x: 381, startPoint y: 474, endPoint x: 242, endPoint y: 473, distance: 138.6
click at [242, 474] on div "CREDIT APPLICATION Loan Type Request Details Business Owner Review" at bounding box center [765, 384] width 1057 height 656
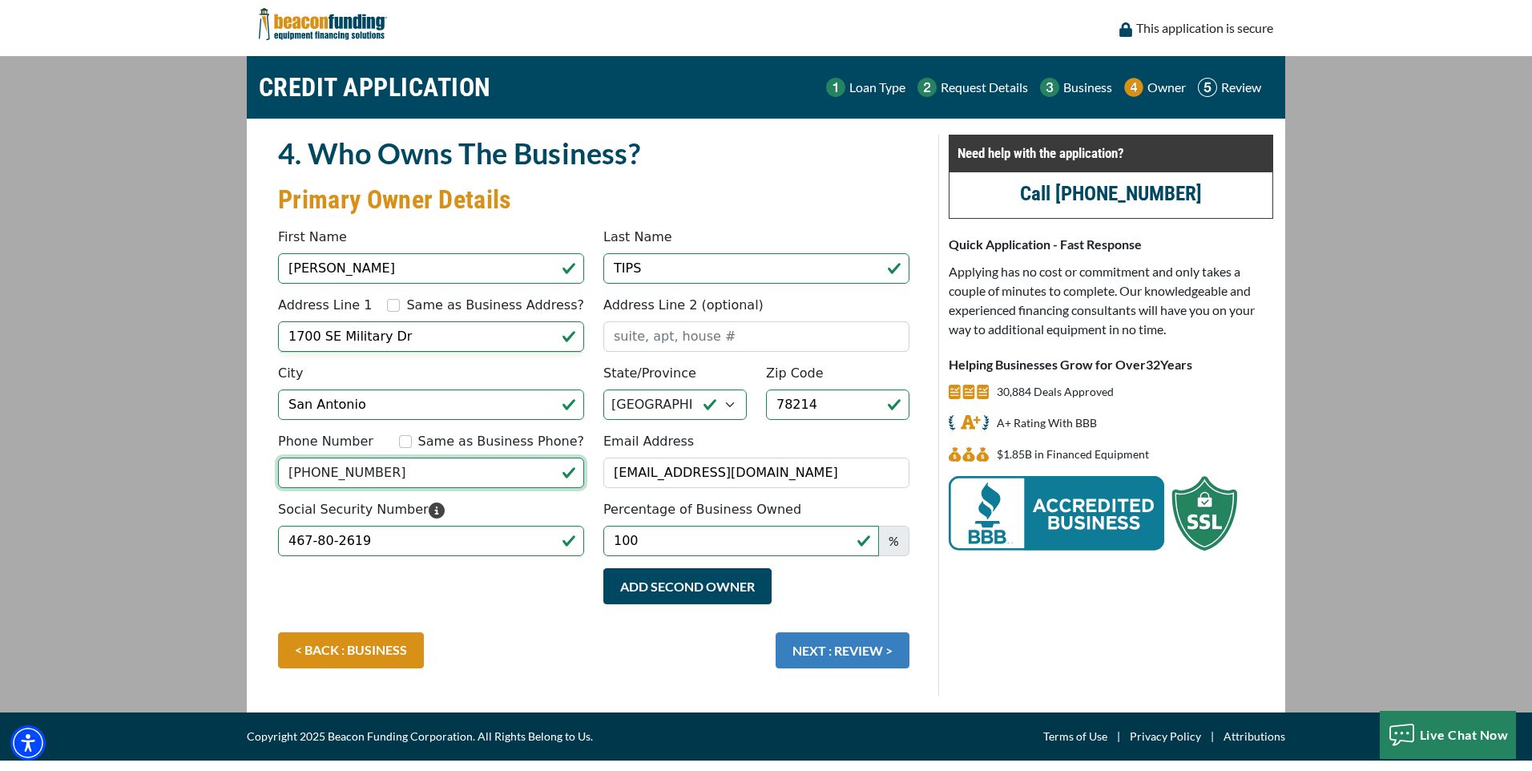
type input "[PHONE_NUMBER]"
click at [845, 643] on button "NEXT : REVIEW >" at bounding box center [842, 650] width 134 height 36
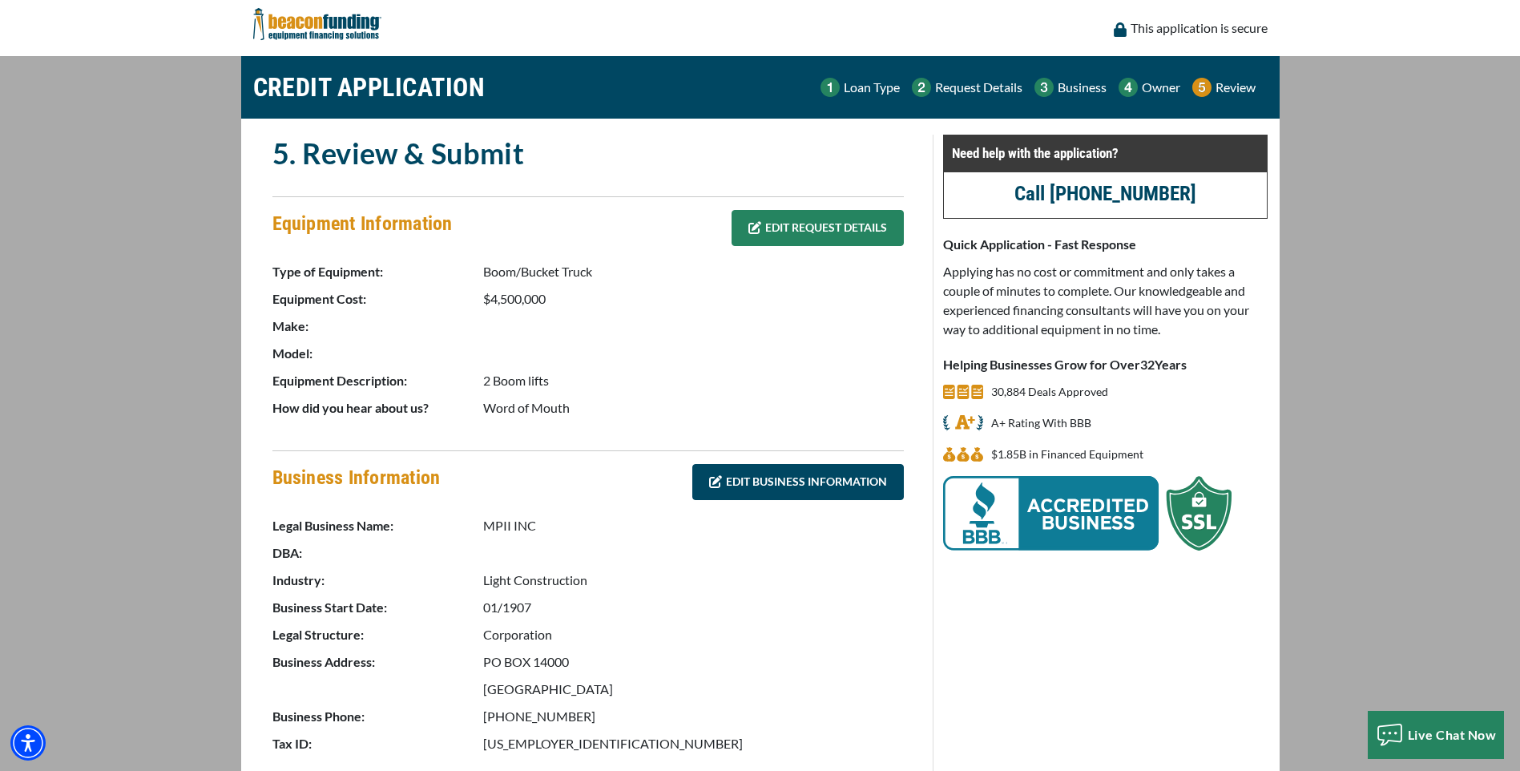
click at [775, 225] on link "EDIT REQUEST DETAILS" at bounding box center [817, 228] width 172 height 36
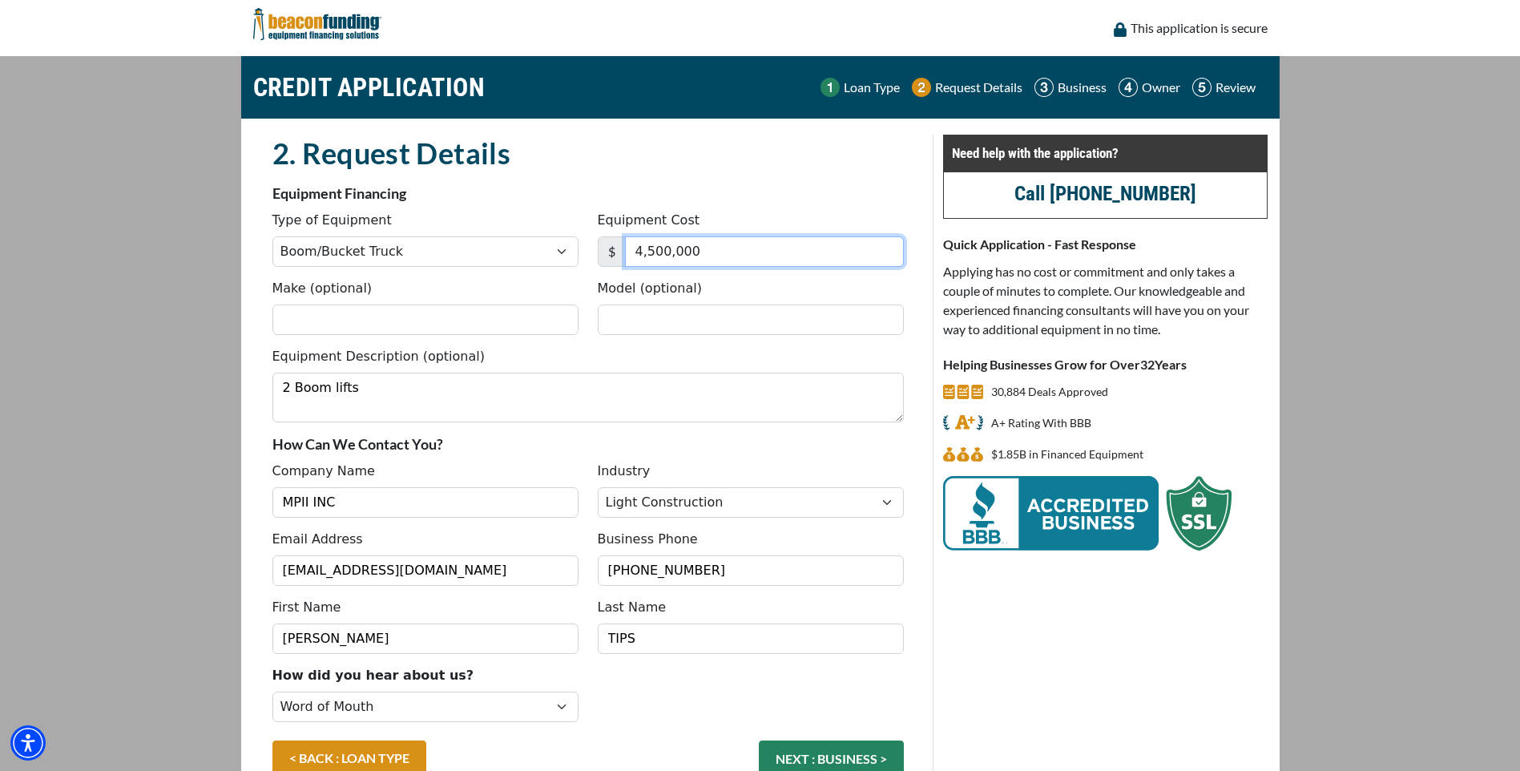
click at [711, 252] on input "4,500,000" at bounding box center [764, 251] width 279 height 30
drag, startPoint x: 695, startPoint y: 249, endPoint x: 538, endPoint y: 253, distance: 156.3
click at [538, 253] on div "Type of Equipment Choose... Backhoe Boom/Bucket Truck Chipper Commercial Mower …" at bounding box center [588, 245] width 651 height 68
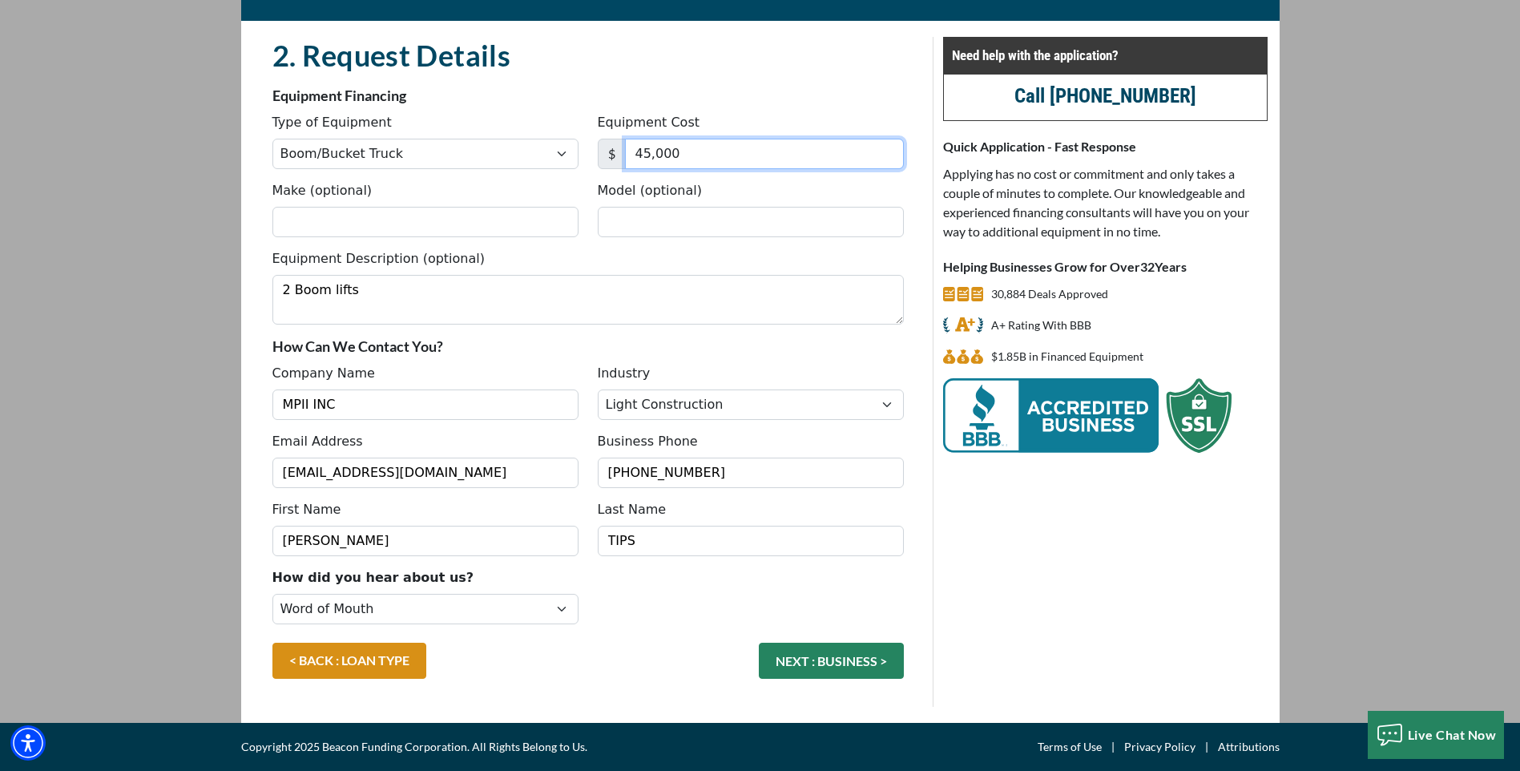
type input "45,000"
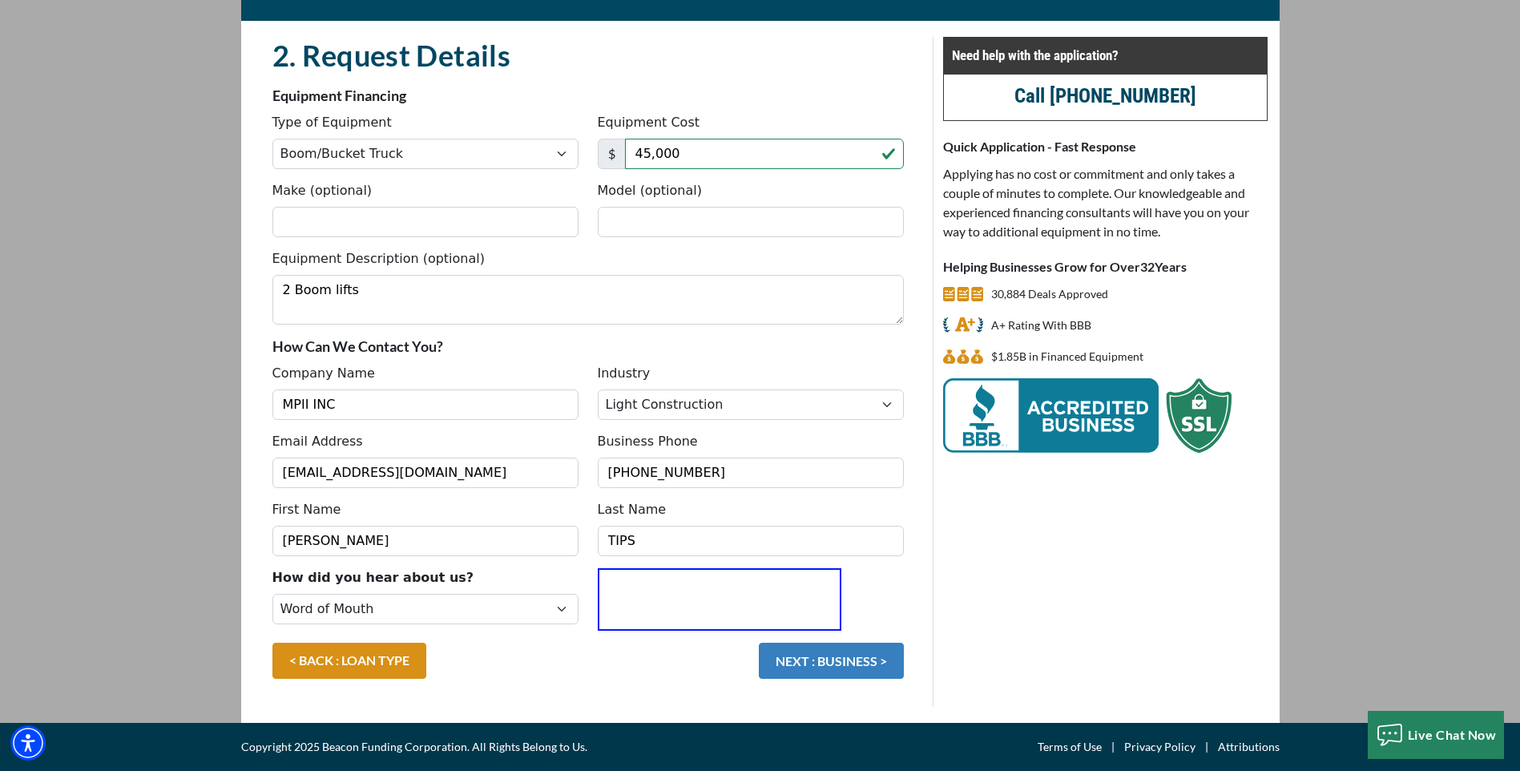
click at [838, 658] on button "NEXT : BUSINESS >" at bounding box center [831, 660] width 145 height 36
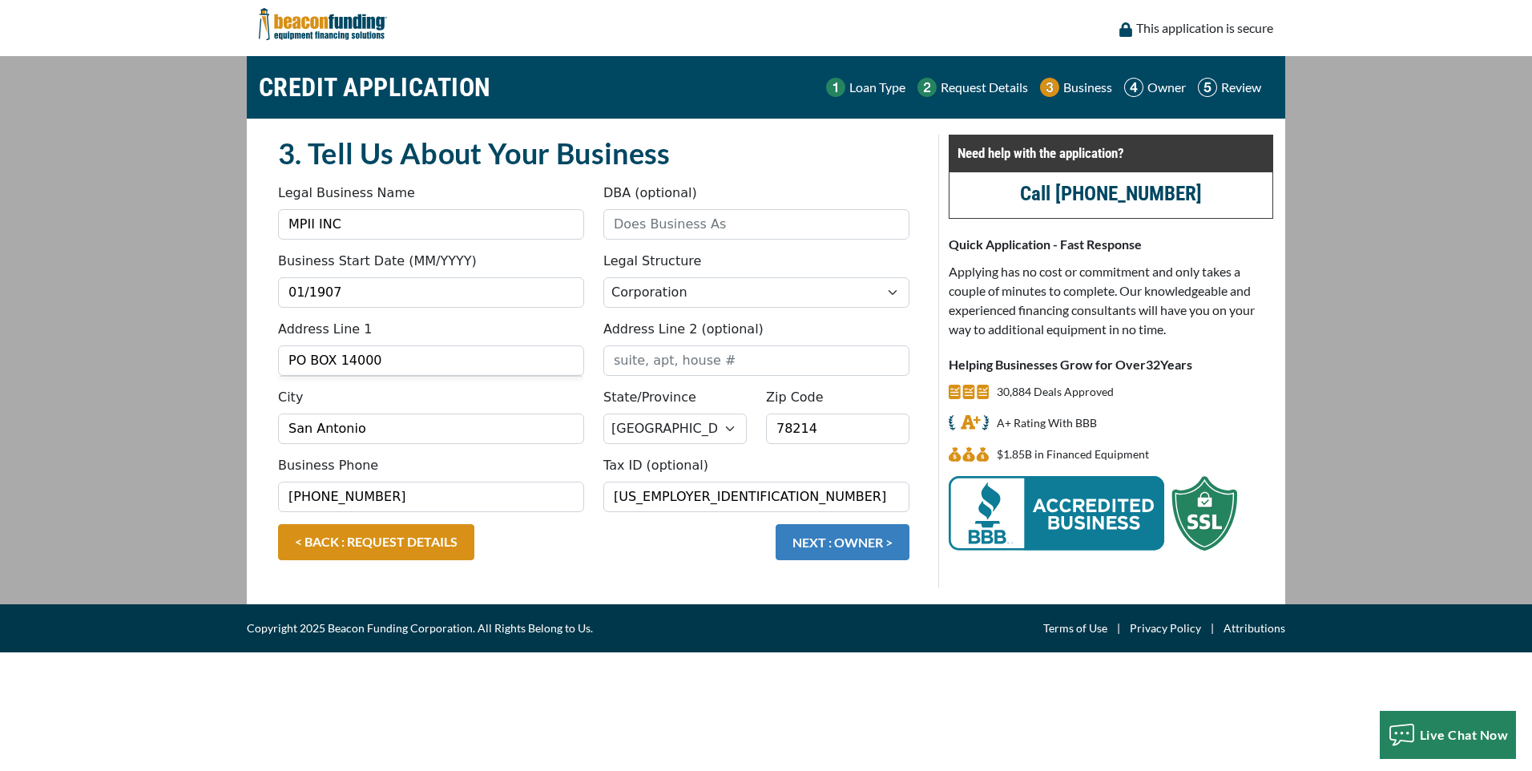
click at [836, 546] on button "NEXT : OWNER >" at bounding box center [842, 542] width 134 height 36
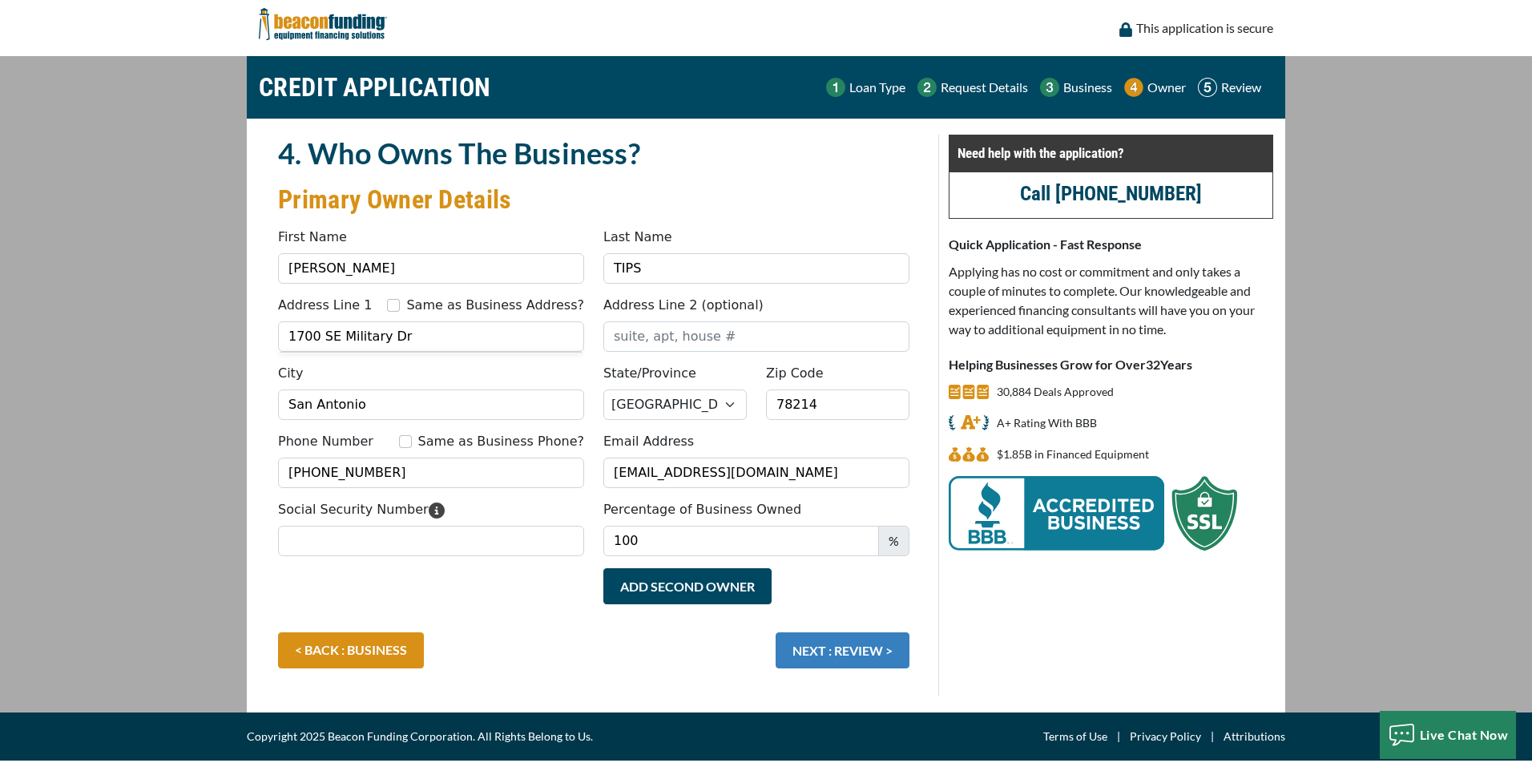
click at [838, 658] on button "NEXT : REVIEW >" at bounding box center [842, 650] width 134 height 36
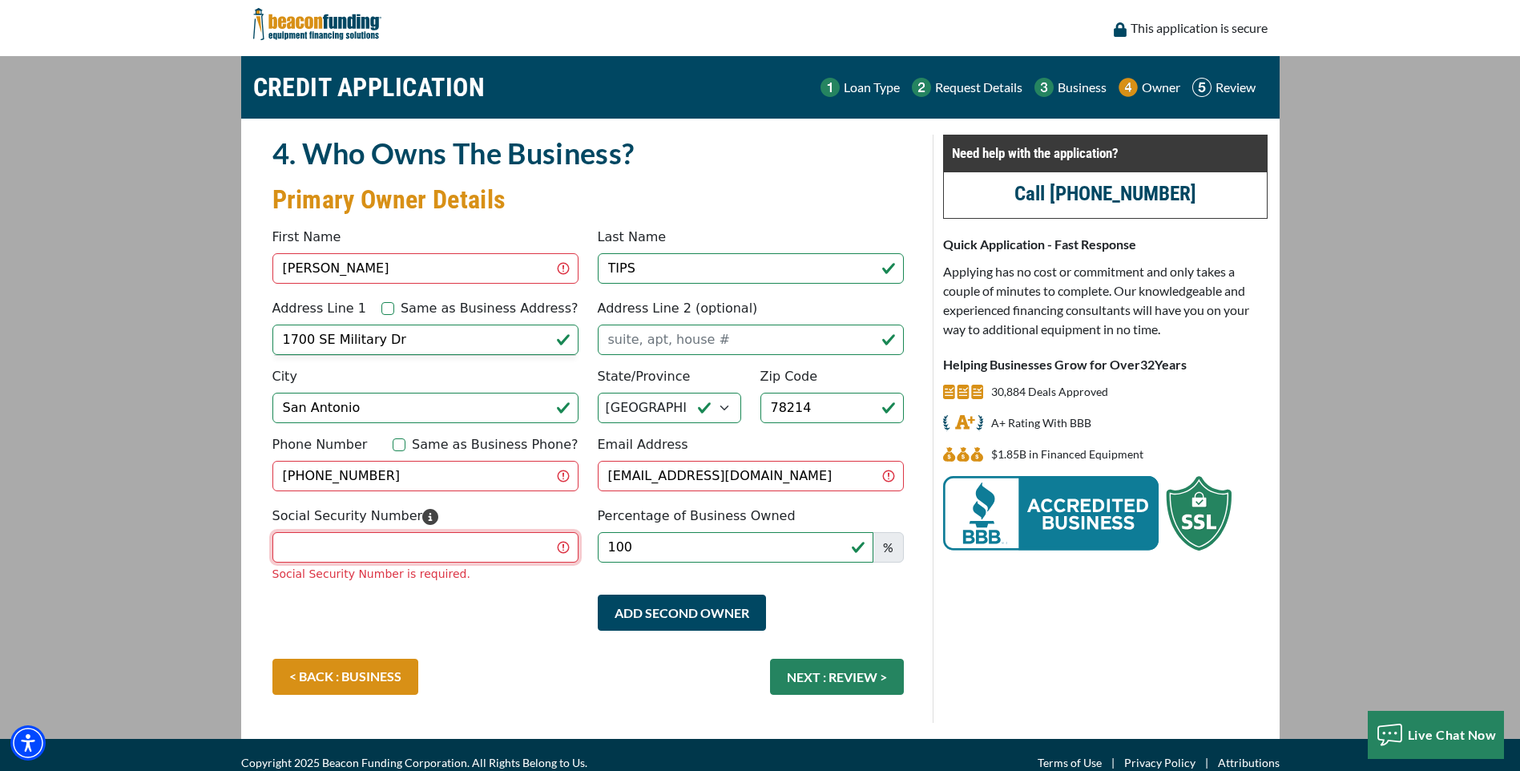
click at [410, 538] on input "Social Security Number" at bounding box center [425, 547] width 306 height 30
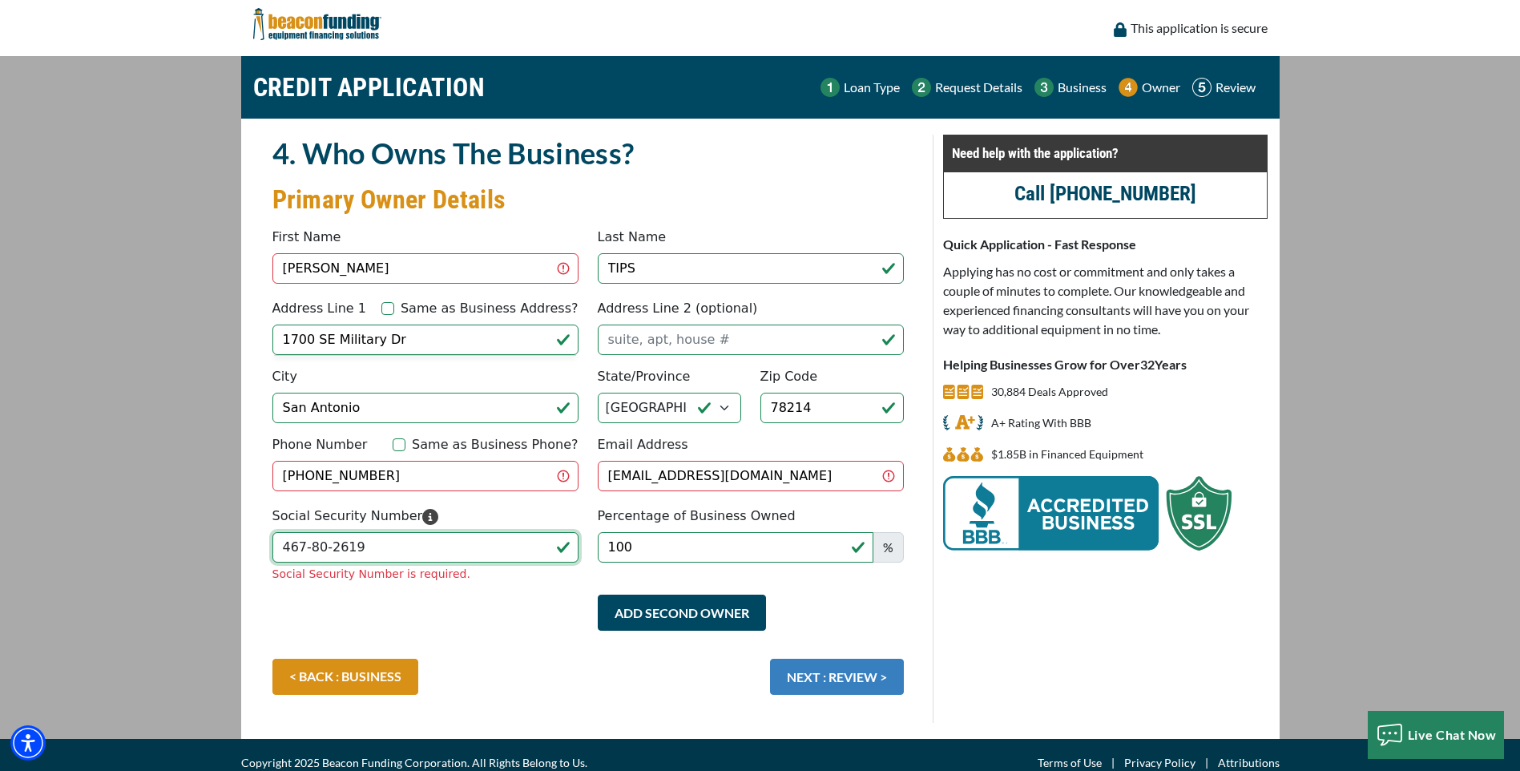
type input "467-80-2619"
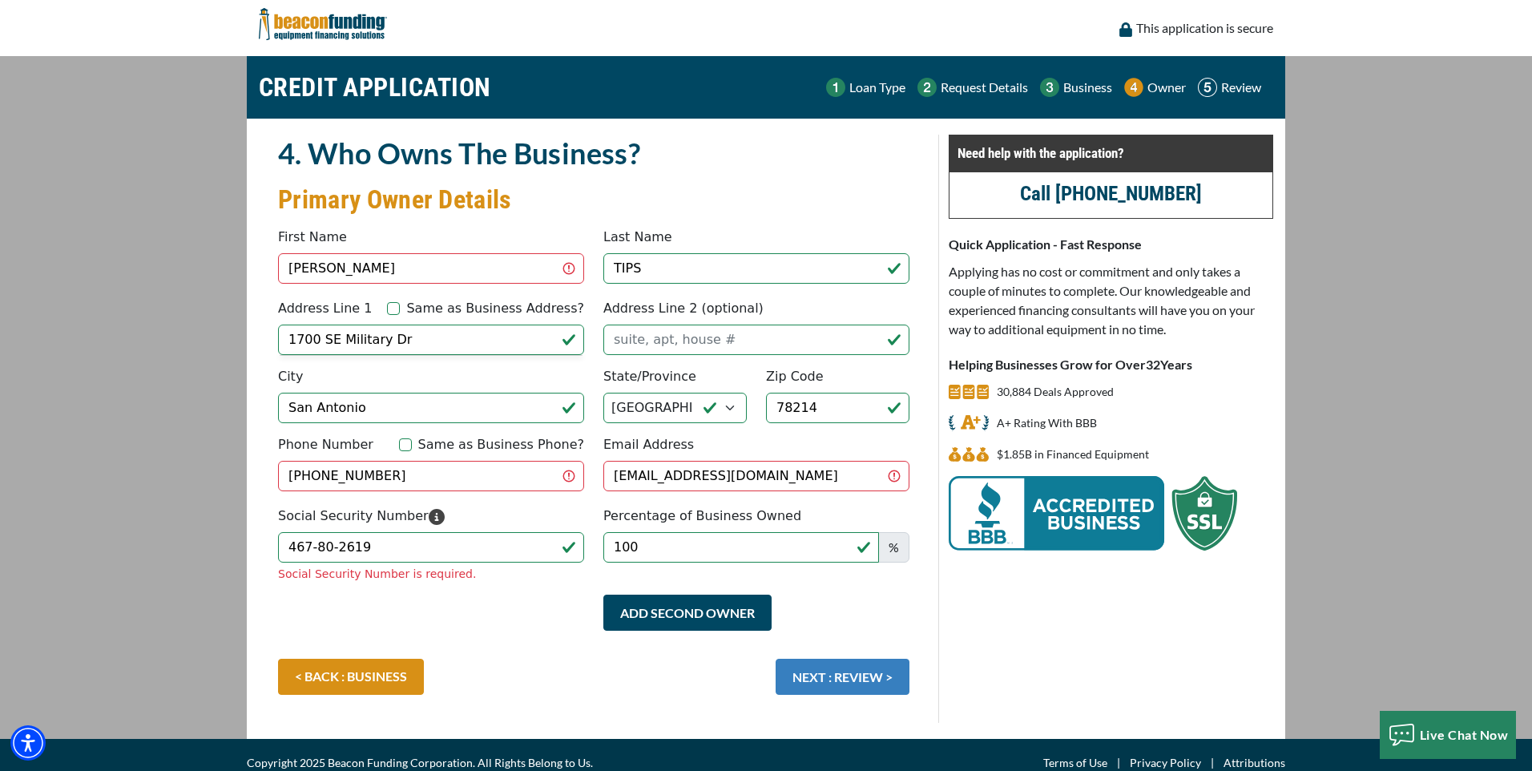
click at [820, 659] on button "NEXT : REVIEW >" at bounding box center [842, 677] width 134 height 36
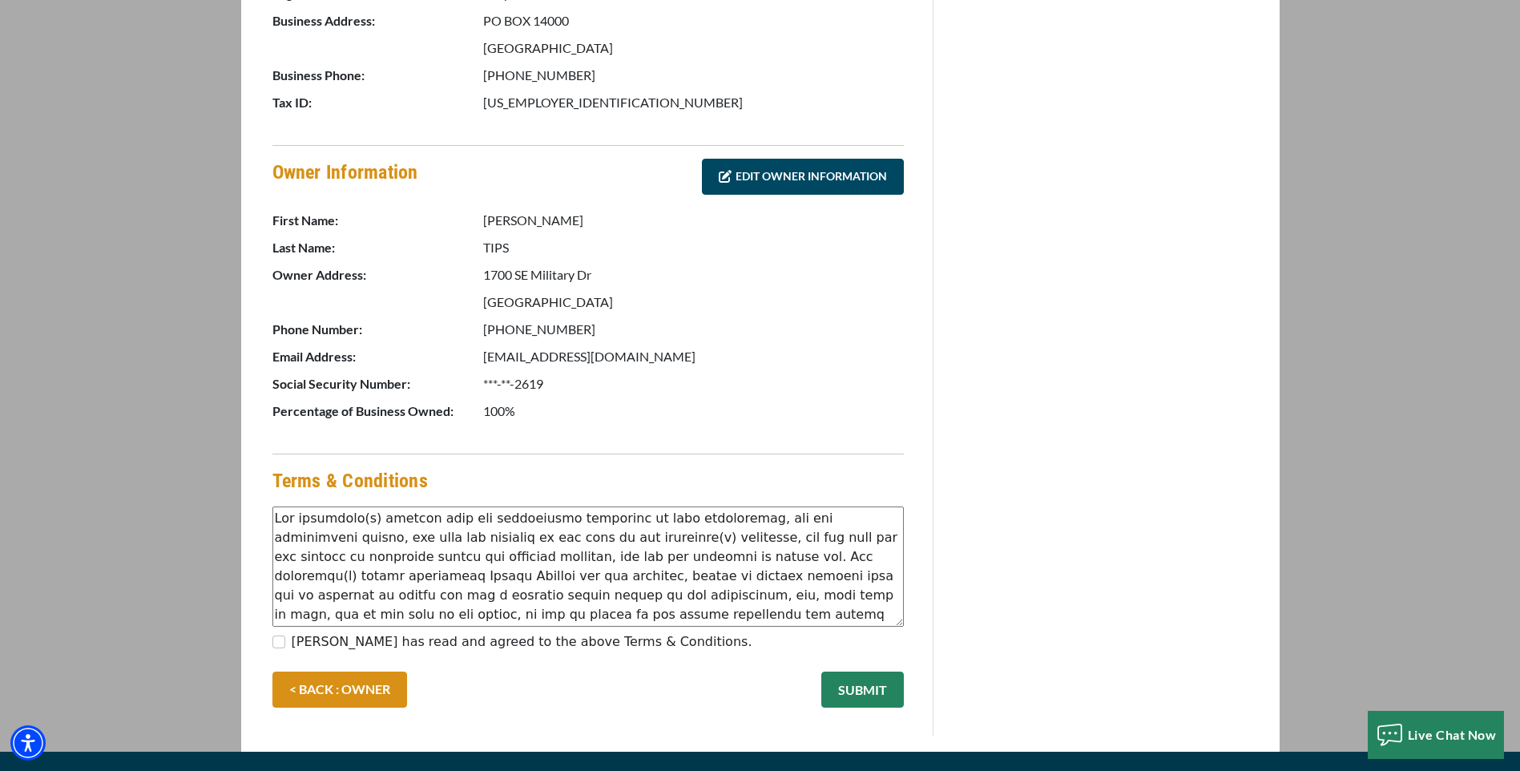
scroll to position [669, 0]
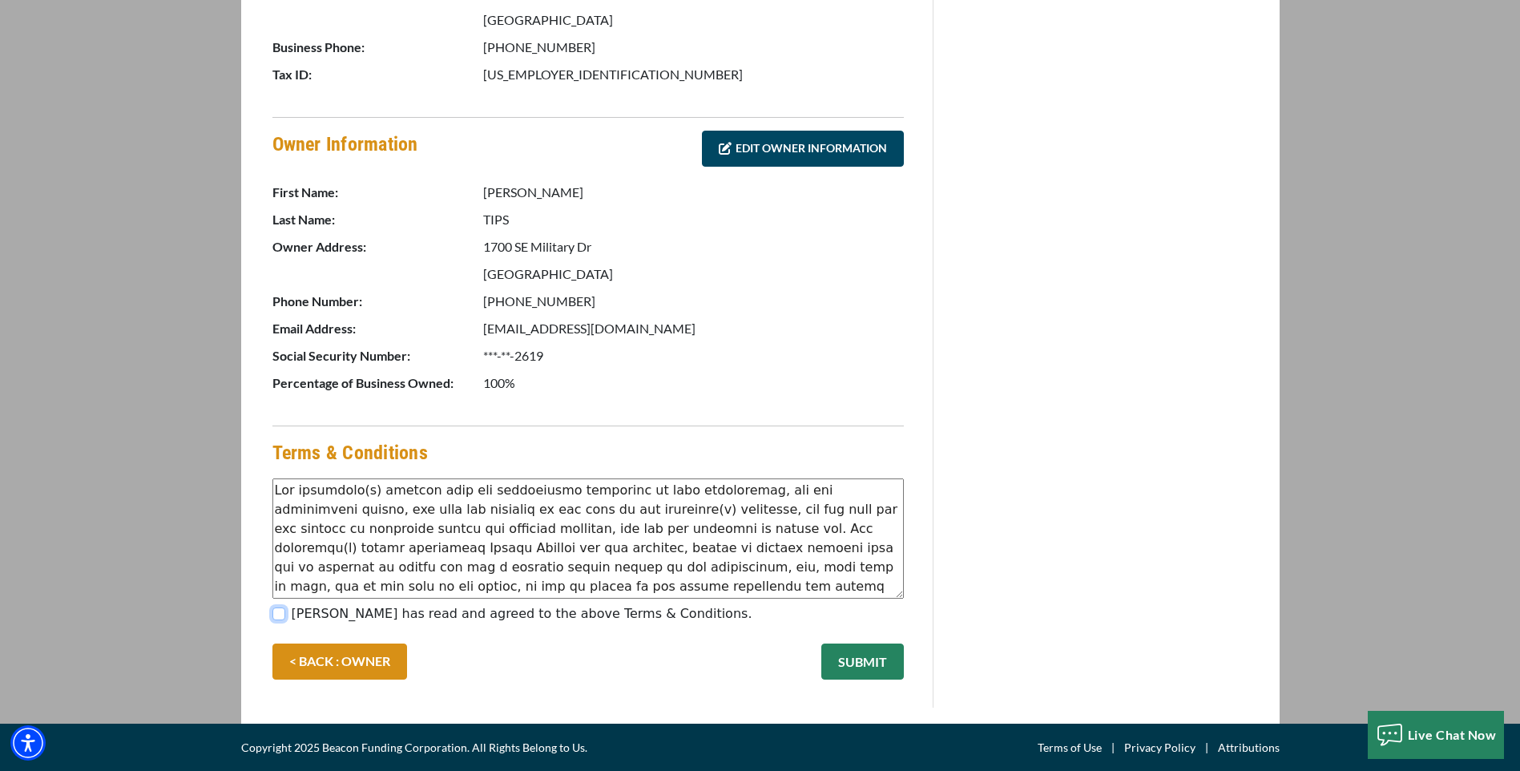
click at [278, 614] on input "[PERSON_NAME] has read and agreed to the above Terms & Conditions." at bounding box center [278, 613] width 13 height 13
checkbox input "true"
click at [856, 660] on button "SUBMIT" at bounding box center [862, 661] width 83 height 36
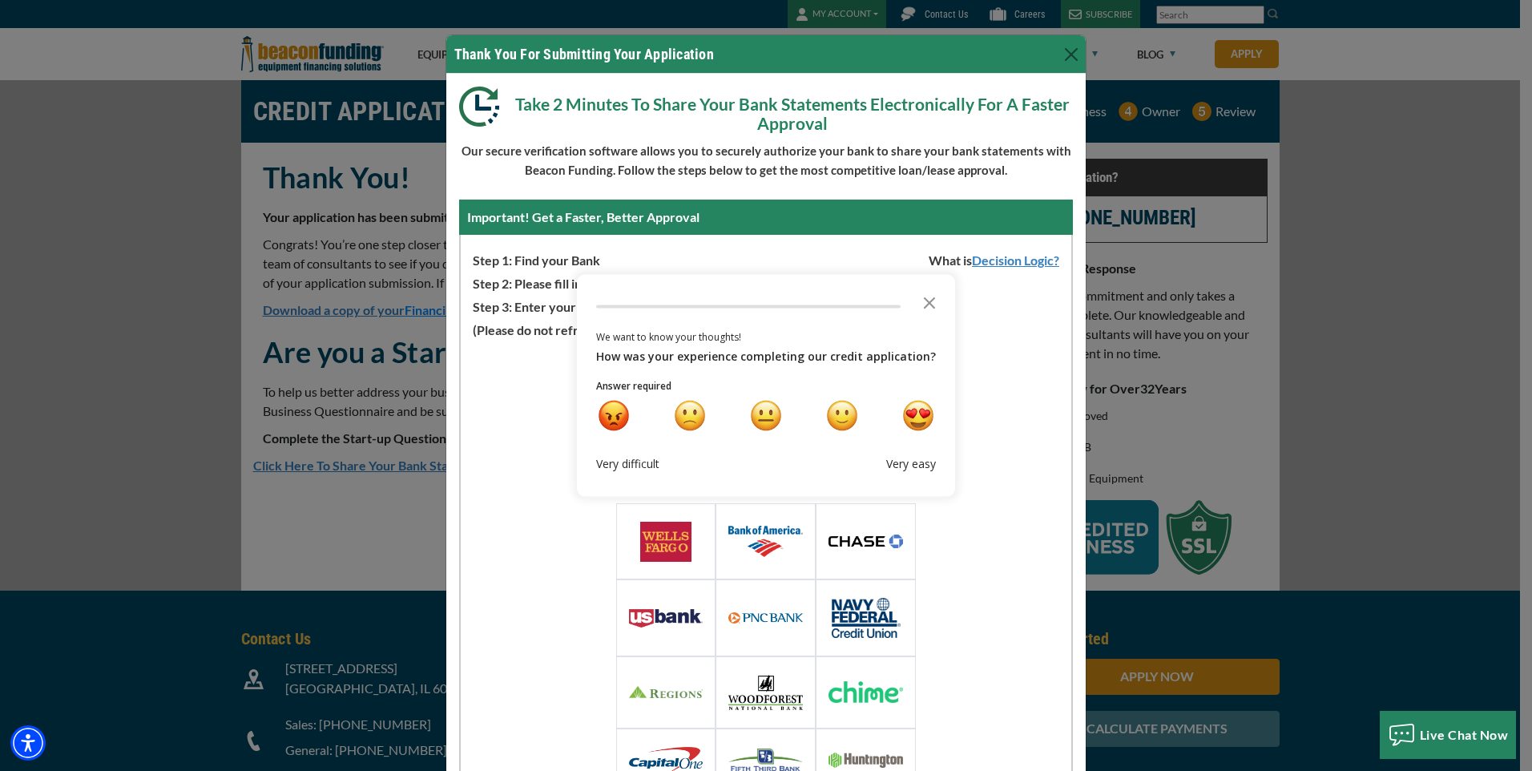
click at [758, 617] on img at bounding box center [765, 617] width 75 height 11
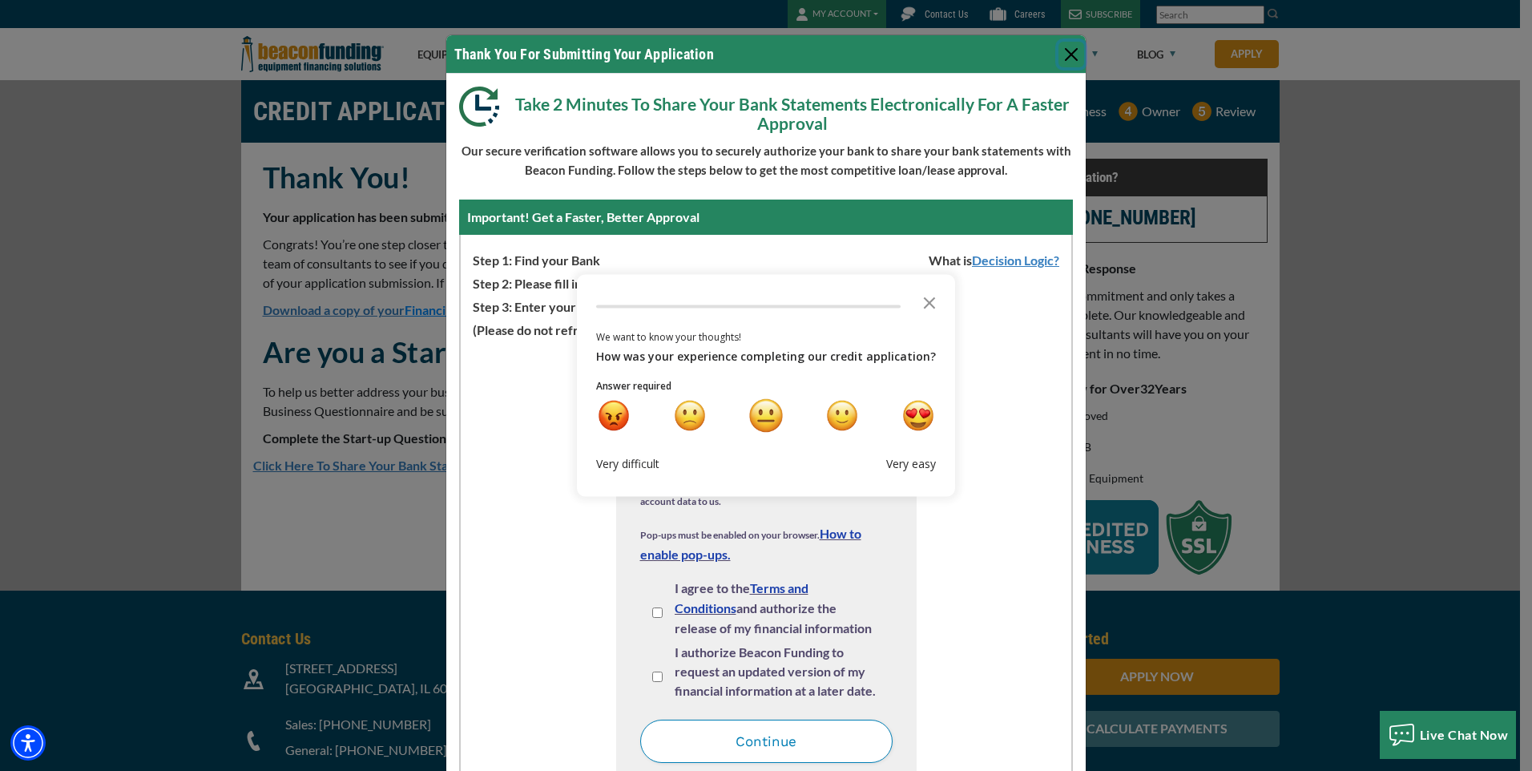
click at [762, 415] on div "neutral" at bounding box center [766, 416] width 34 height 34
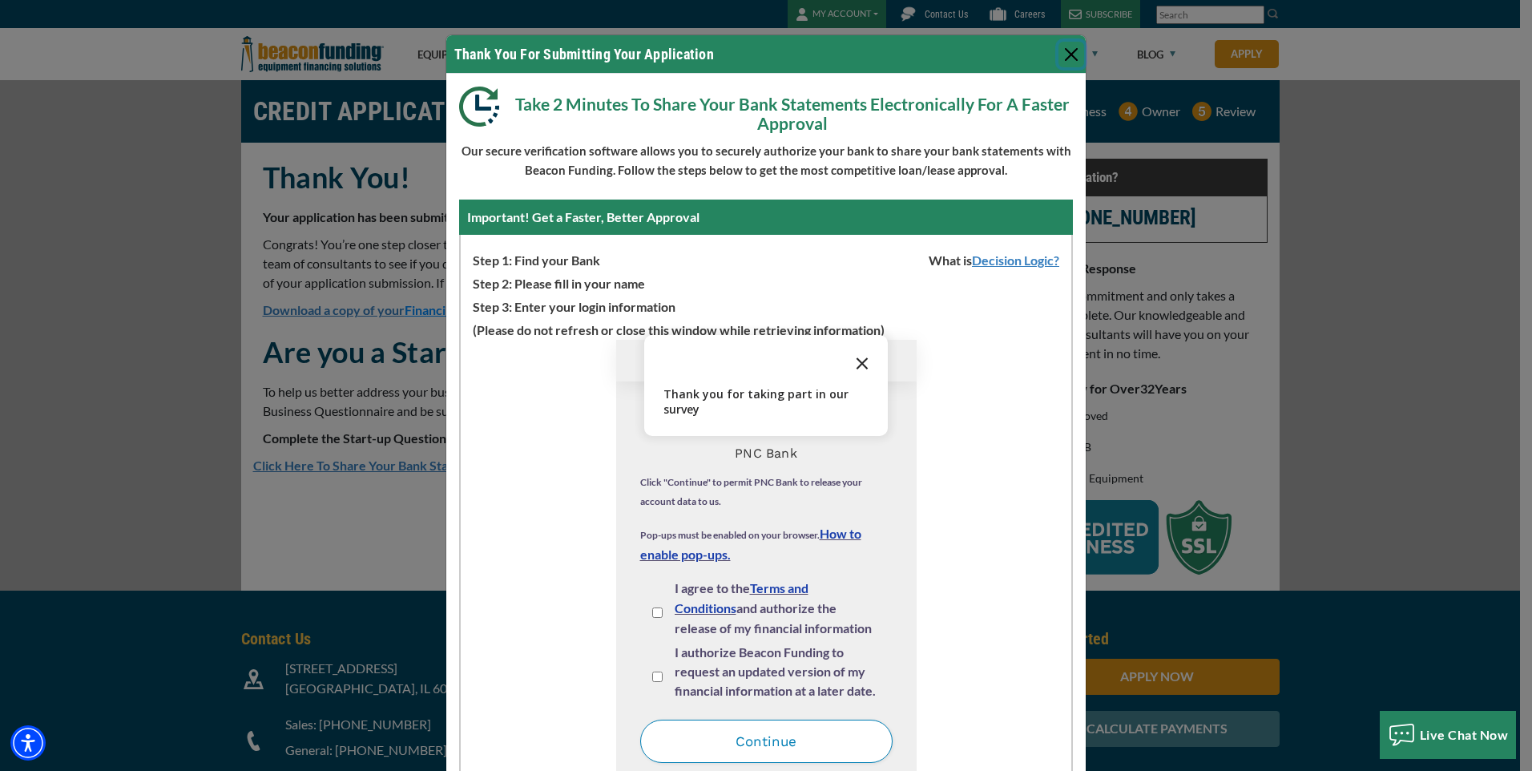
click at [860, 358] on icon "Close the survey" at bounding box center [862, 362] width 32 height 32
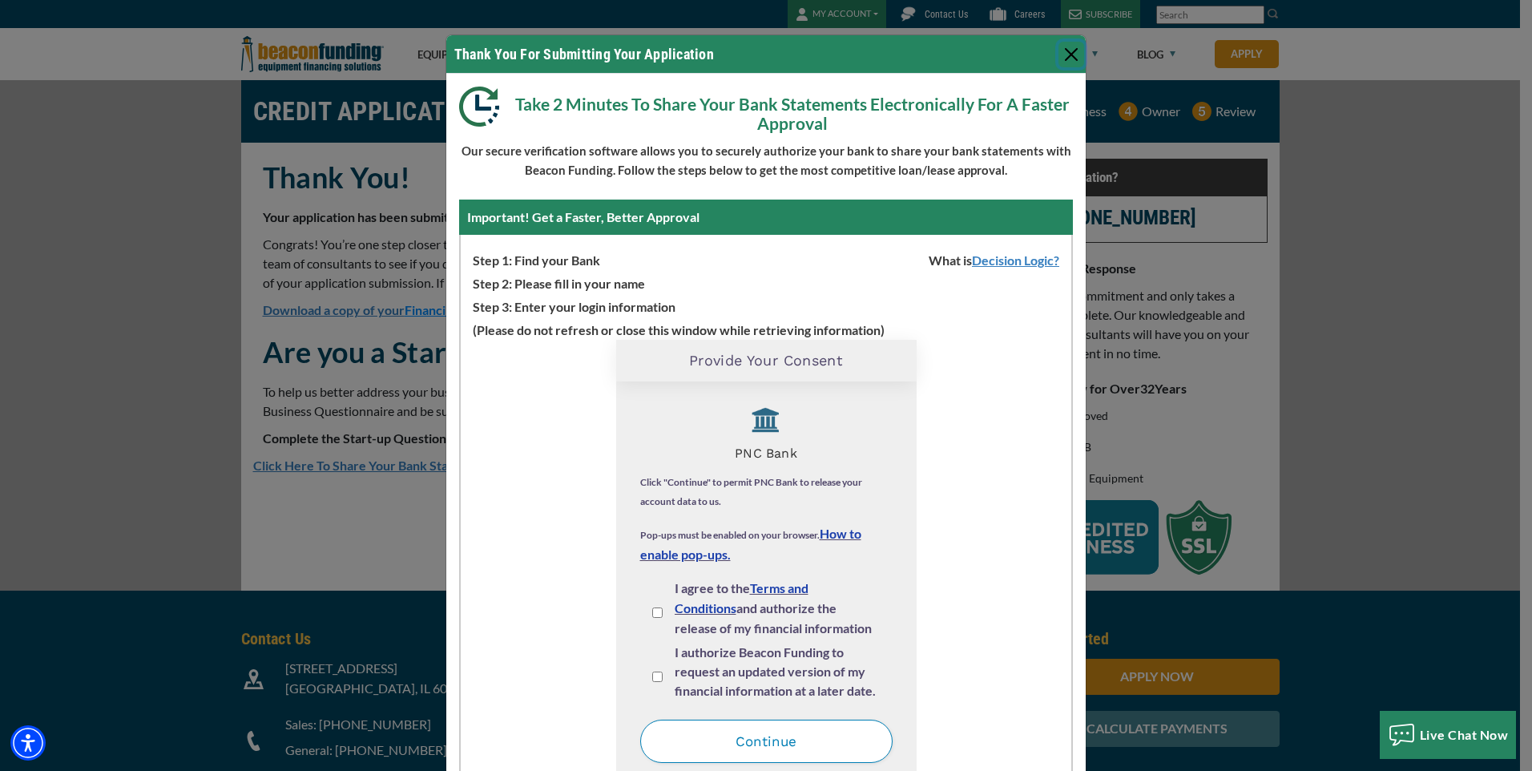
scroll to position [99, 0]
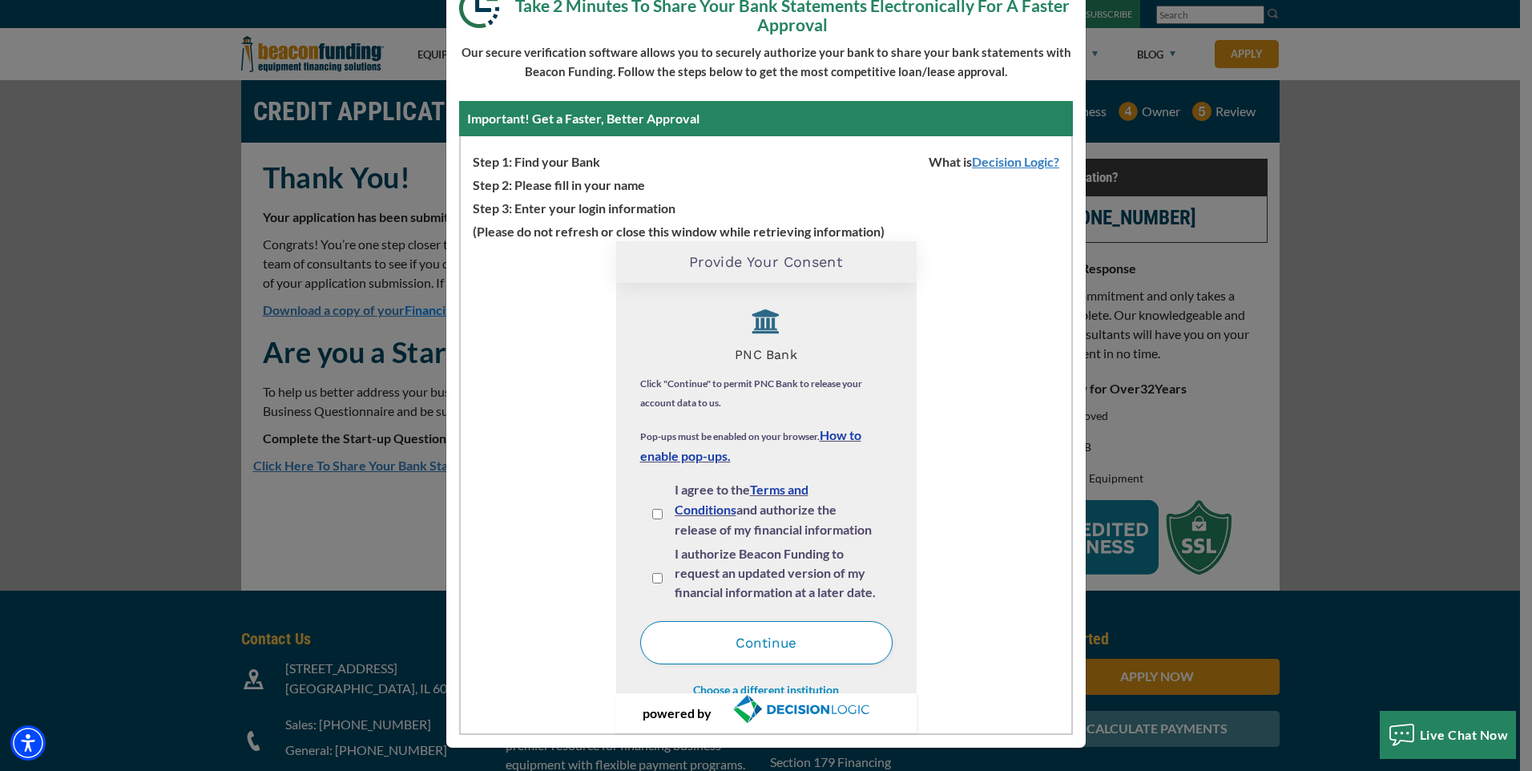
click at [642, 520] on div "I agree to the Terms and Conditions and authorize the release of my financial i…" at bounding box center [766, 512] width 252 height 64
click at [652, 512] on input "I agree to the Terms and Conditions and authorize the release of my financial i…" at bounding box center [657, 514] width 10 height 10
checkbox input "true"
click at [652, 578] on input "I authorize Beacon Funding to request an updated version of my financial inform…" at bounding box center [657, 578] width 10 height 10
checkbox input "true"
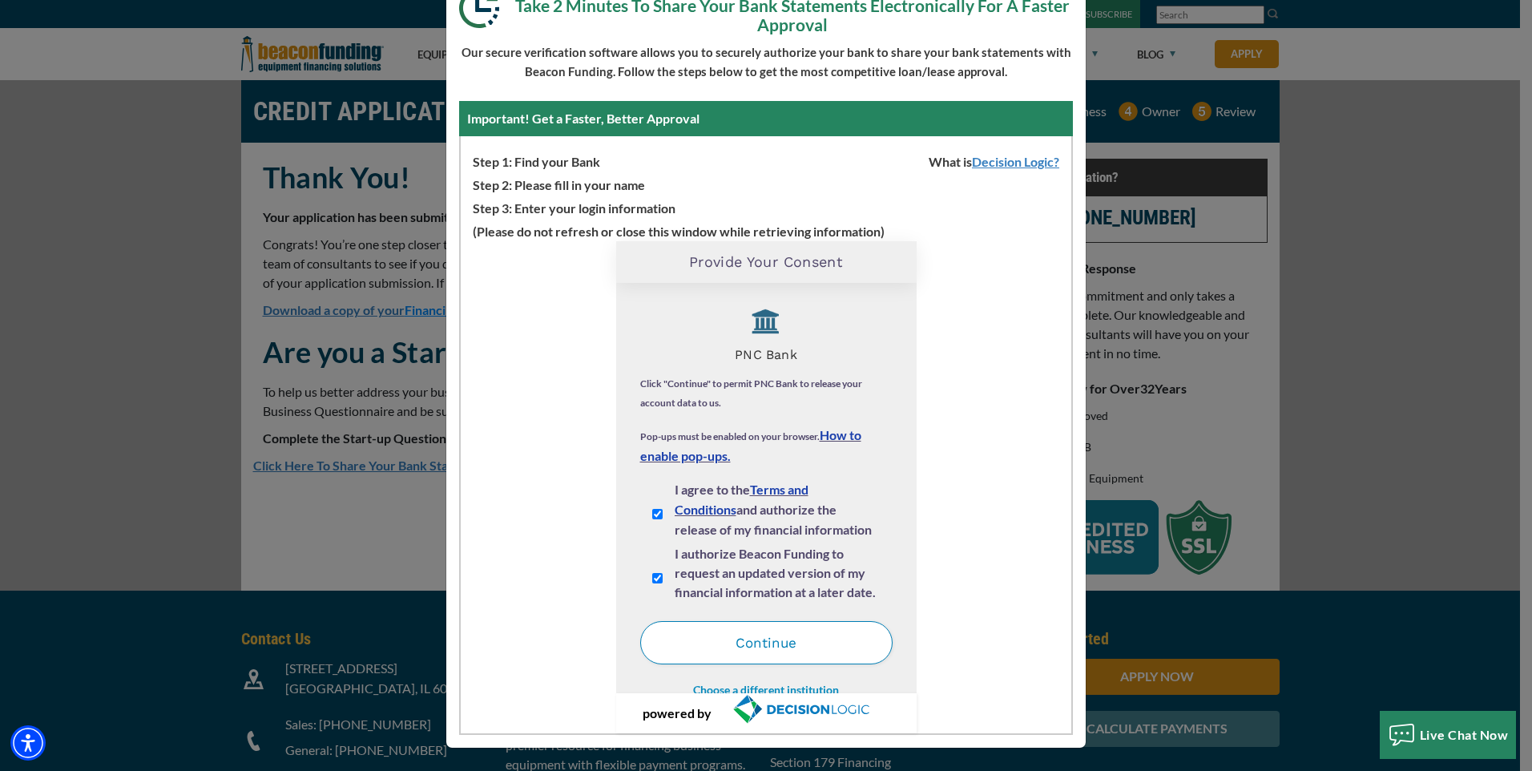
click at [746, 638] on button "Continue" at bounding box center [766, 642] width 252 height 43
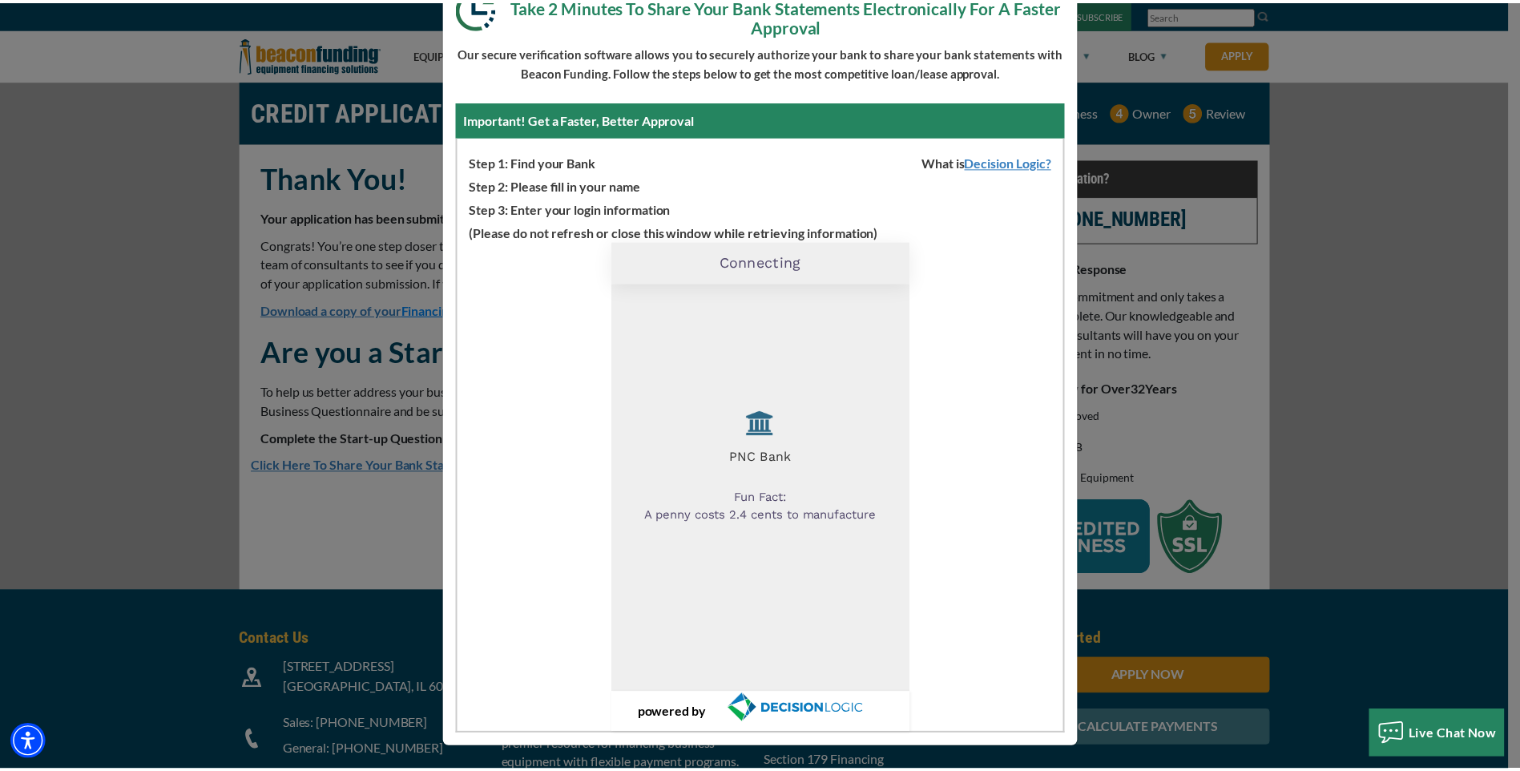
scroll to position [0, 0]
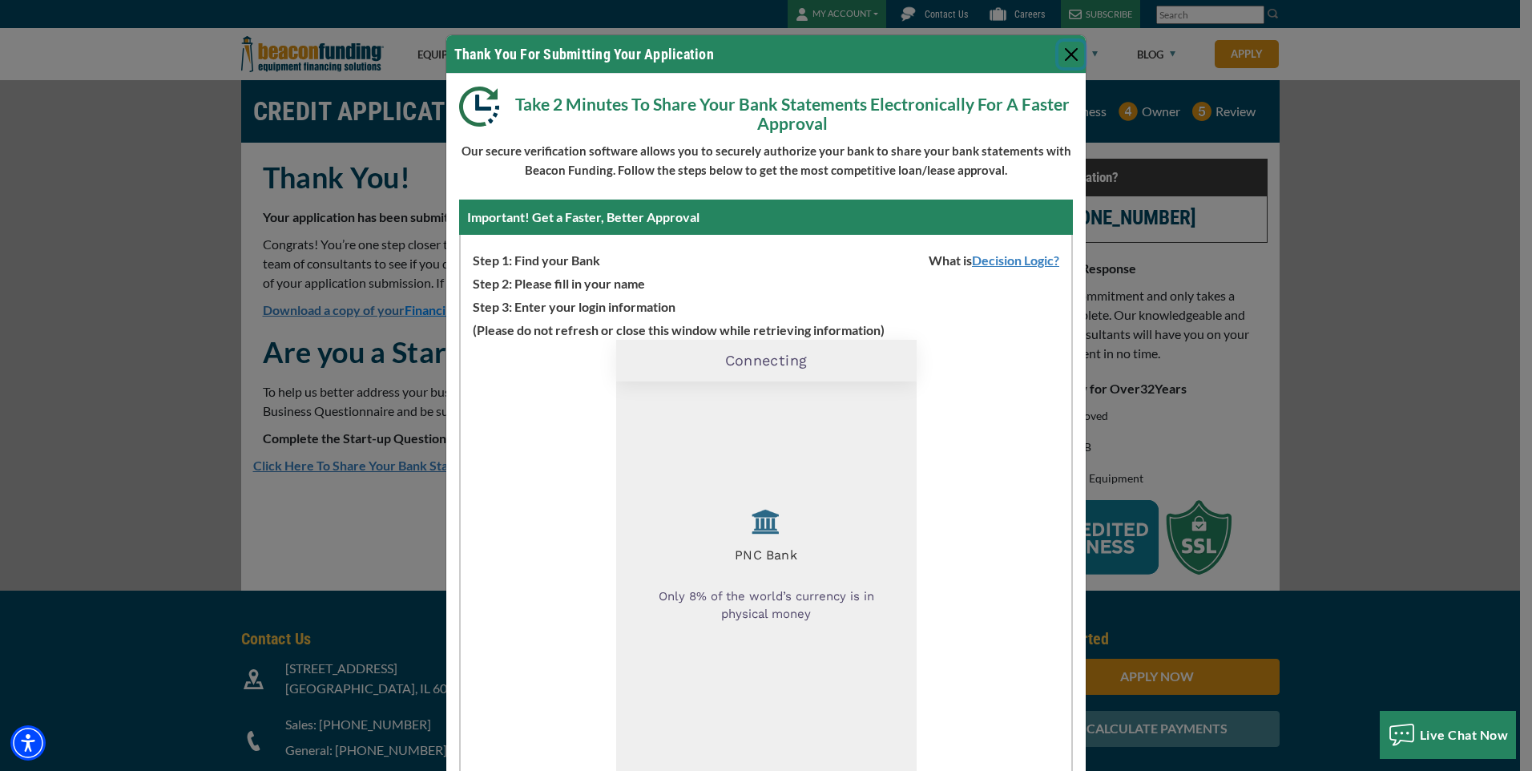
click at [1058, 50] on button "Close" at bounding box center [1071, 55] width 26 height 26
